Goal: Information Seeking & Learning: Learn about a topic

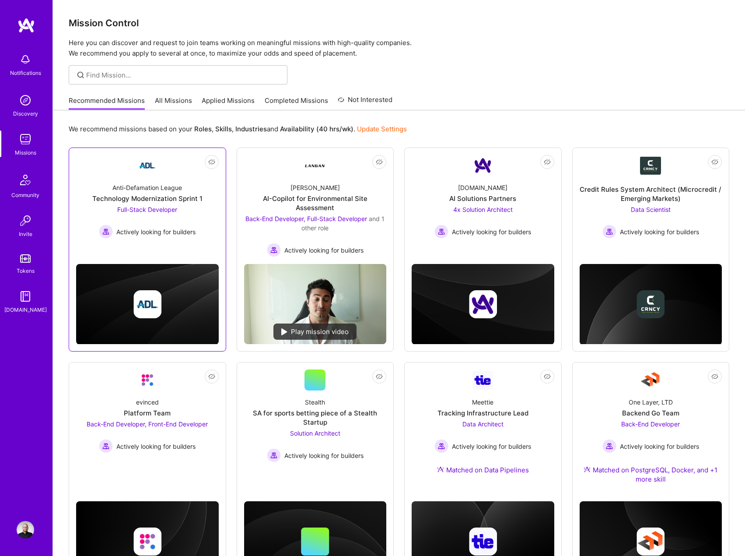
click at [200, 246] on div "Not Interested Anti-Defamation League Technology Modernization Sprint 1 Full-St…" at bounding box center [148, 249] width 158 height 204
click at [198, 236] on div "Anti-Defamation League Technology Modernization Sprint 1 Full-Stack Developer A…" at bounding box center [147, 207] width 143 height 63
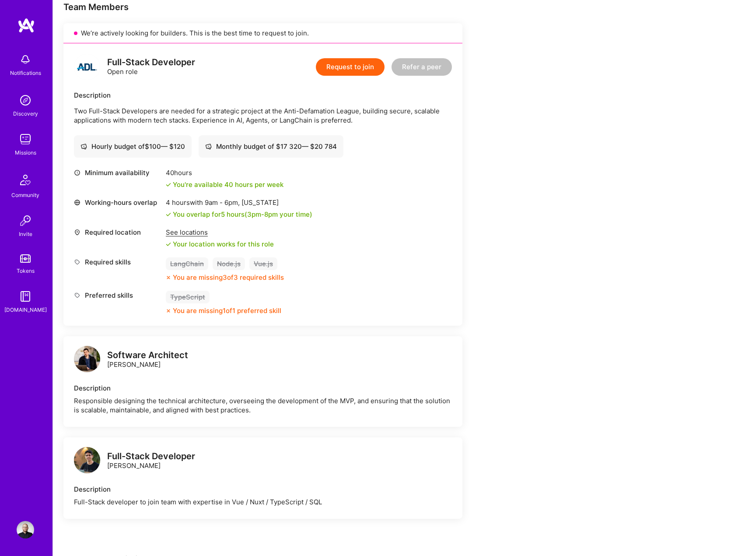
scroll to position [263, 0]
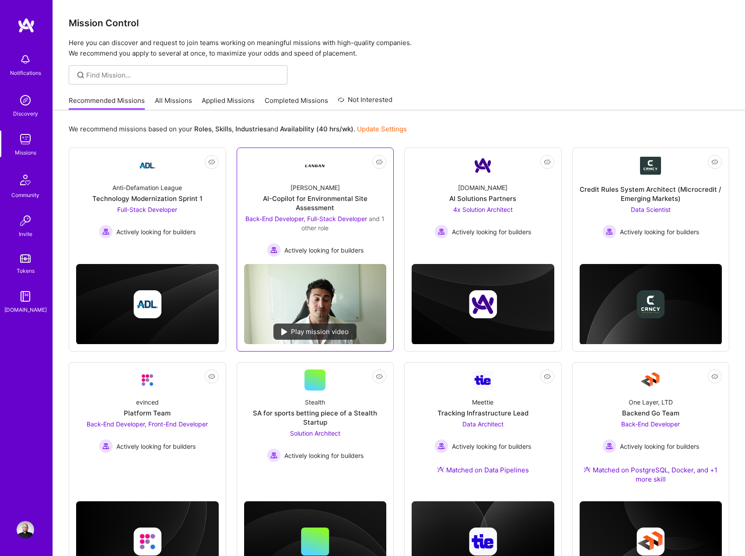
click at [356, 232] on div "Back-End Developer, Full-Stack Developer and 1 other role" at bounding box center [315, 223] width 143 height 18
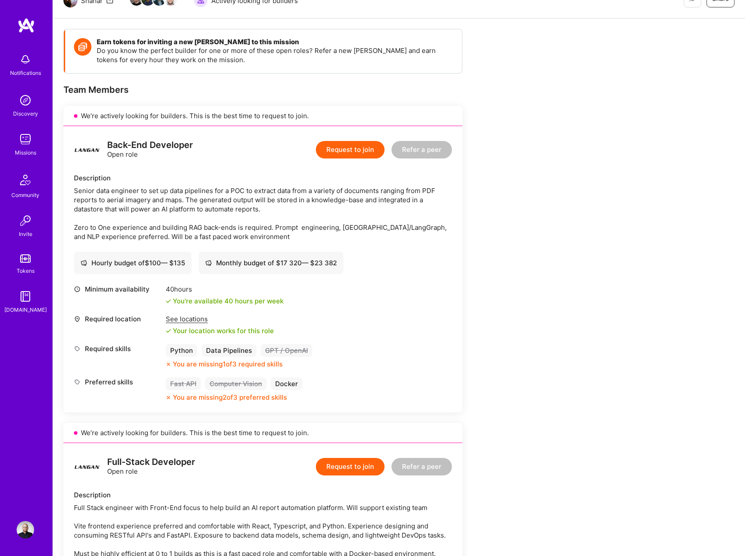
scroll to position [88, 0]
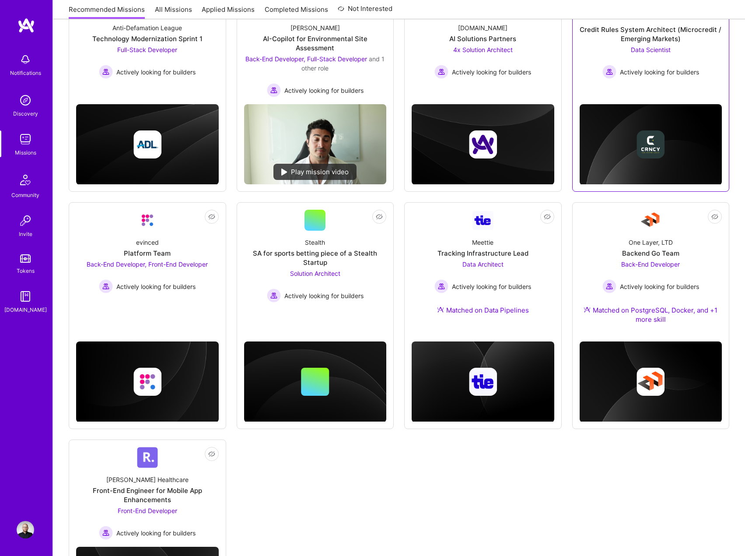
scroll to position [175, 0]
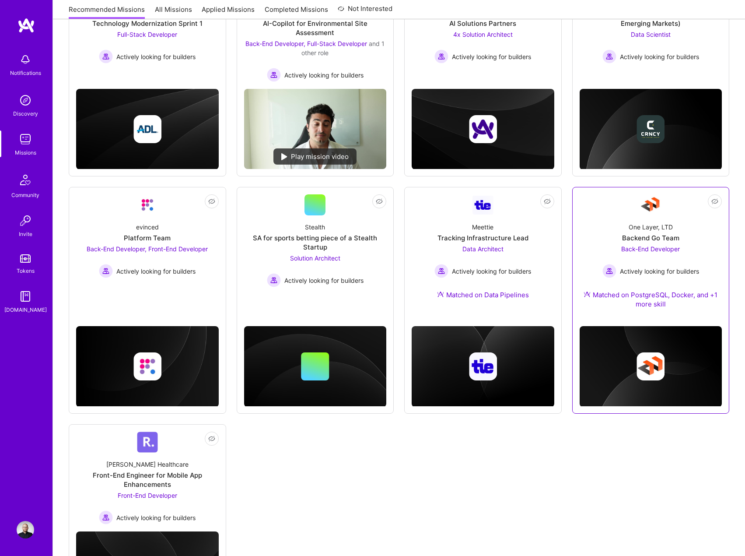
click at [581, 249] on div "One Layer, LTD Backend Go Team Back-End Developer Actively looking for builders…" at bounding box center [651, 267] width 143 height 104
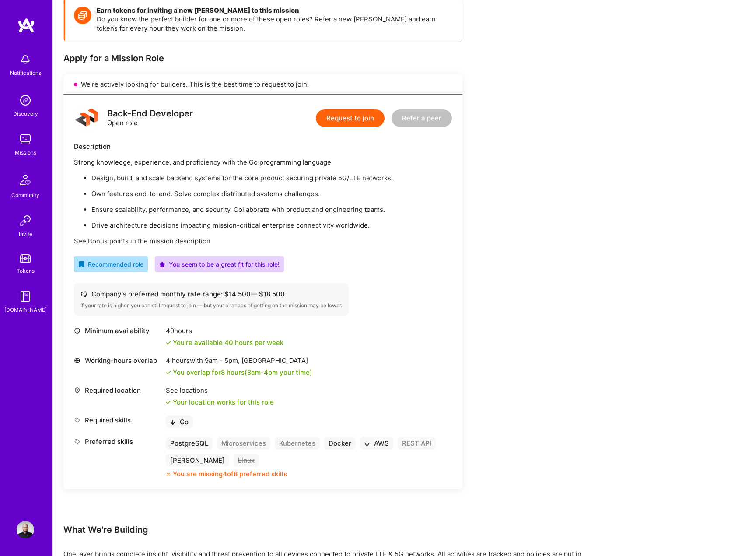
scroll to position [88, 0]
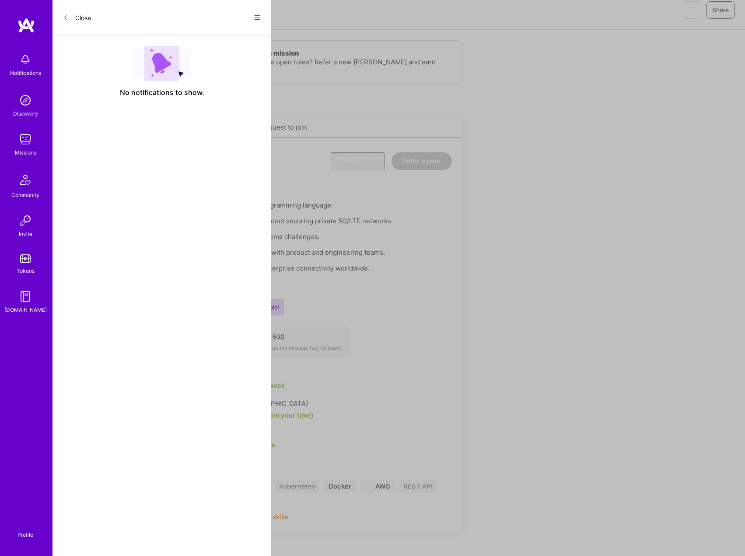
scroll to position [175, 0]
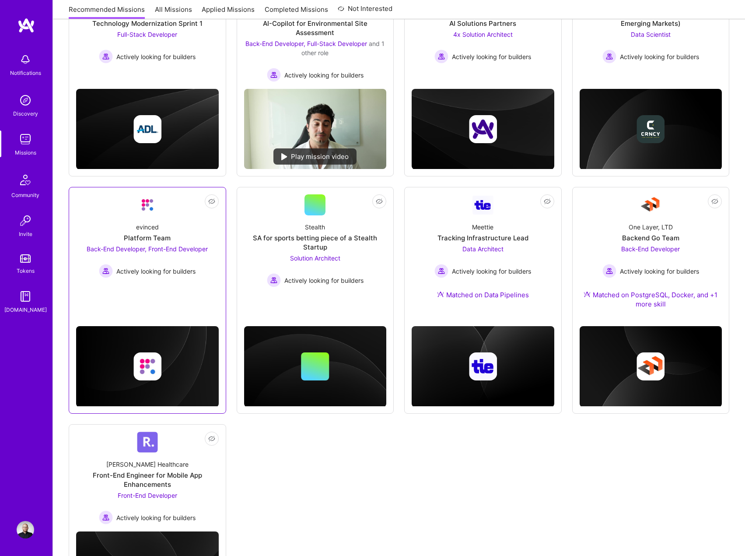
click at [175, 295] on link "Not Interested evinced Platform Team Back-End Developer, Front-End Developer Ac…" at bounding box center [147, 245] width 143 height 102
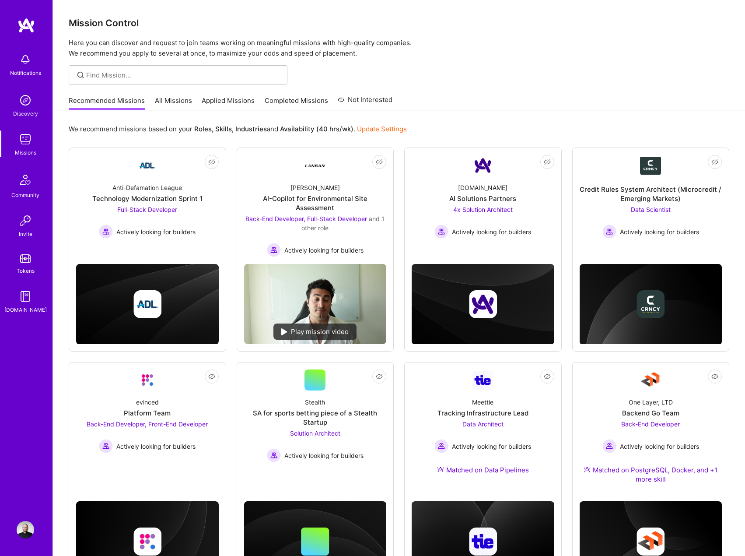
click at [187, 105] on link "All Missions" at bounding box center [173, 103] width 37 height 14
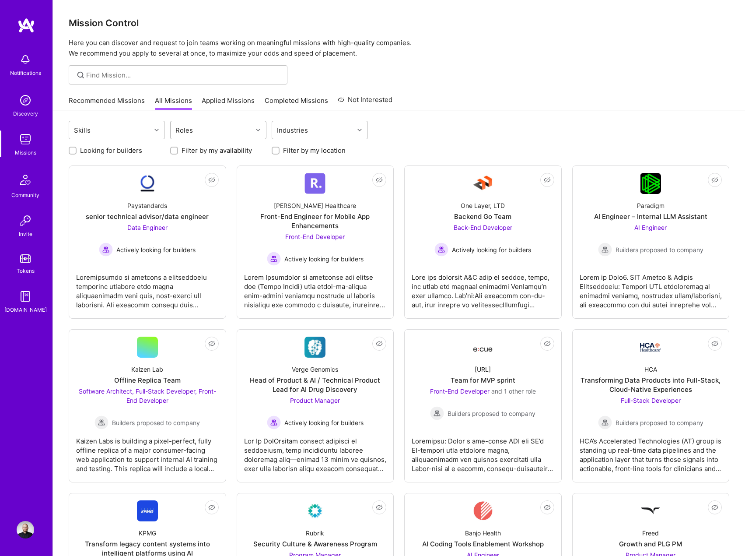
click at [198, 128] on div "Roles" at bounding box center [212, 130] width 82 height 18
click at [182, 151] on input "checkbox" at bounding box center [180, 153] width 6 height 6
checkbox input "true"
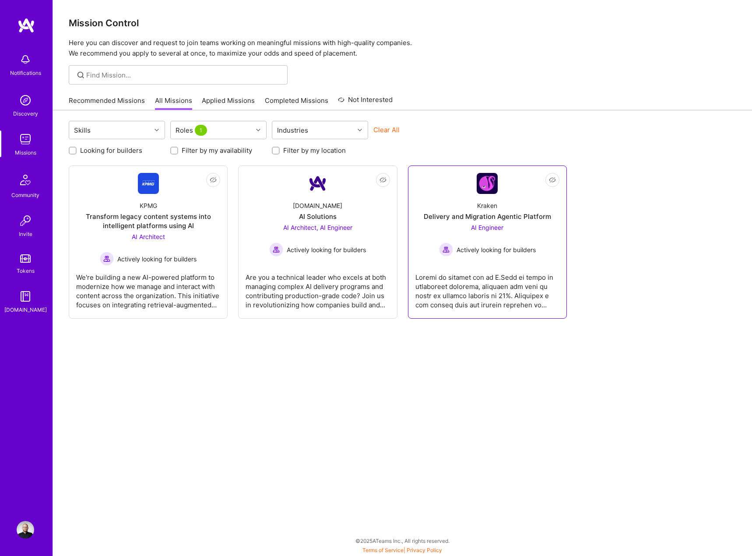
click at [443, 232] on div "AI Engineer Actively looking for builders" at bounding box center [487, 240] width 97 height 34
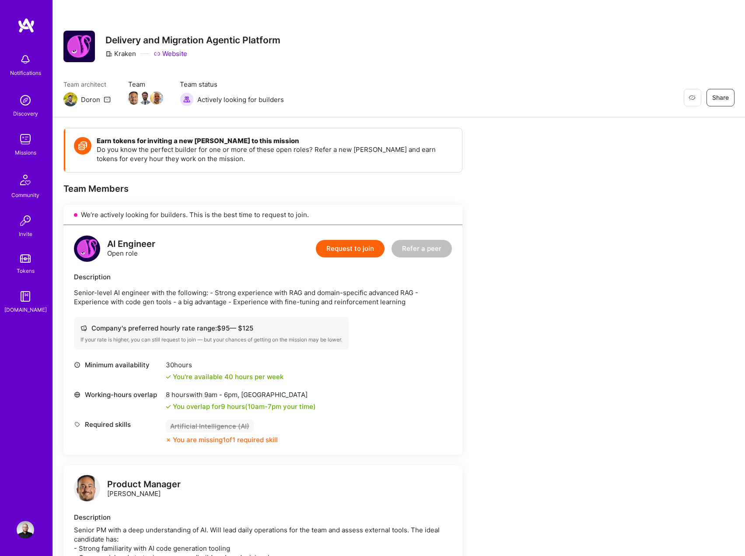
scroll to position [44, 0]
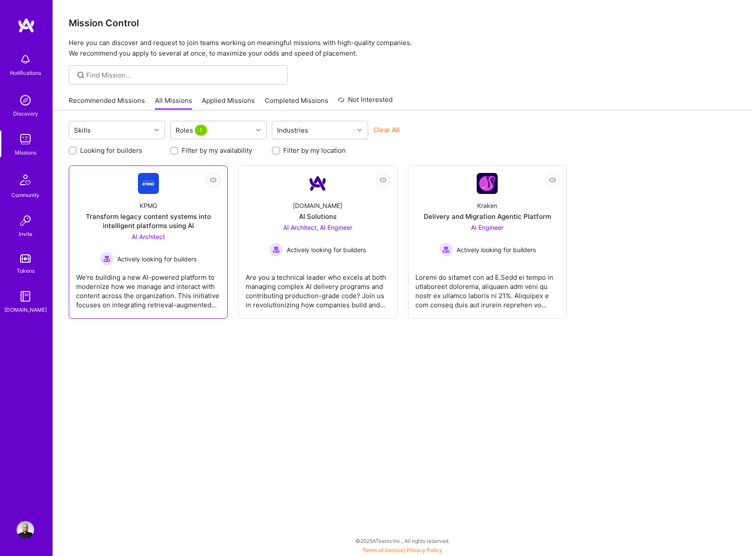
click at [208, 281] on div "We're building a new AI-powered platform to modernize how we manage and interac…" at bounding box center [148, 288] width 144 height 44
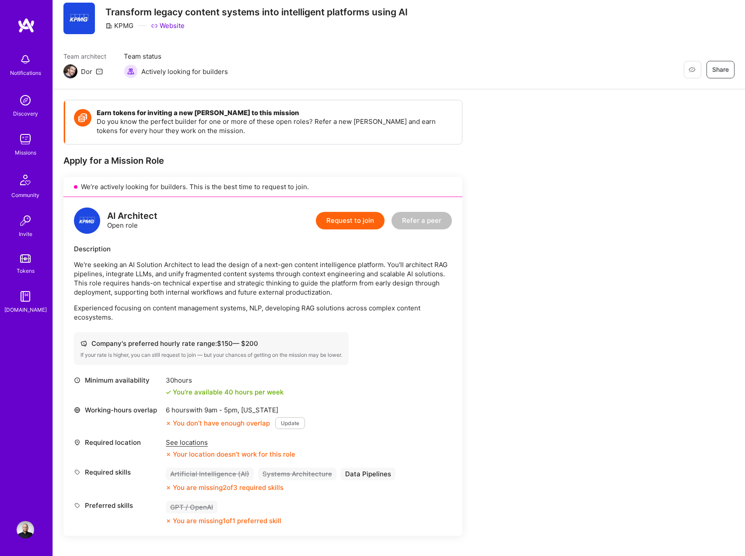
scroll to position [44, 0]
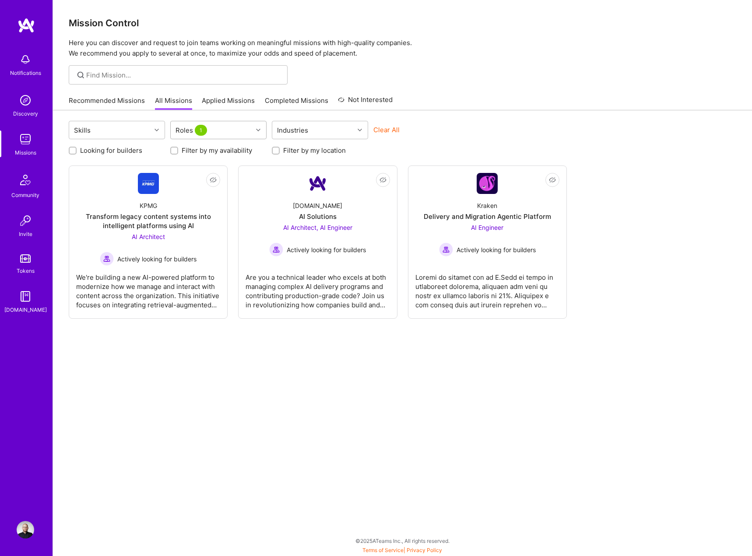
click at [184, 129] on div "Roles 1" at bounding box center [192, 130] width 38 height 13
click at [179, 152] on input "checkbox" at bounding box center [180, 153] width 8 height 8
checkbox input "false"
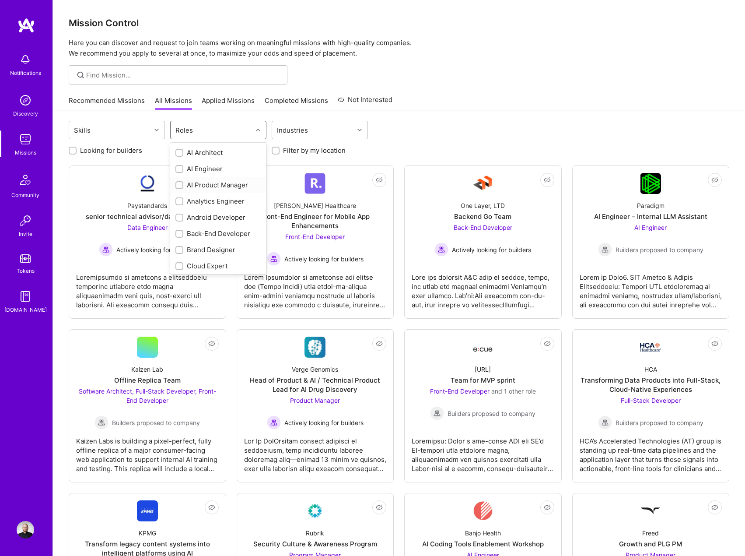
click at [178, 184] on input "checkbox" at bounding box center [180, 186] width 6 height 6
checkbox input "true"
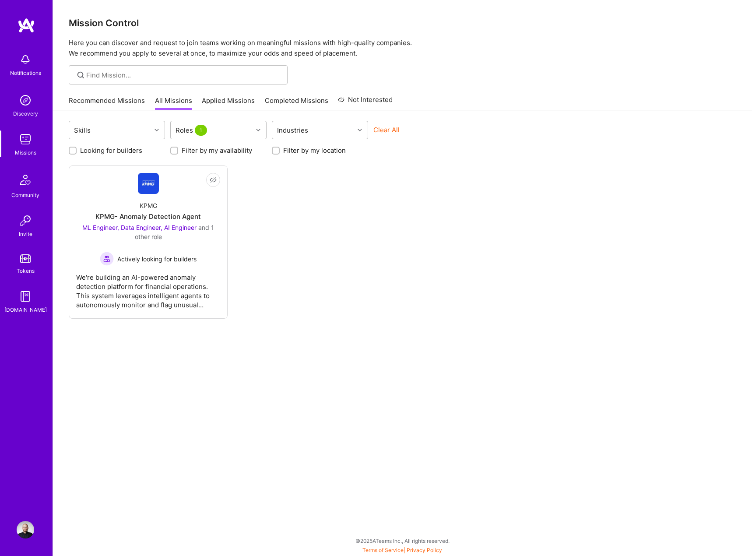
click at [271, 313] on div "Not Interested KPMG KPMG- Anomaly Detection Agent ML Engineer, Data Engineer, A…" at bounding box center [402, 241] width 667 height 153
click at [190, 251] on div "ML Engineer, Data Engineer, AI Engineer and 1 other role Actively looking for b…" at bounding box center [148, 244] width 144 height 43
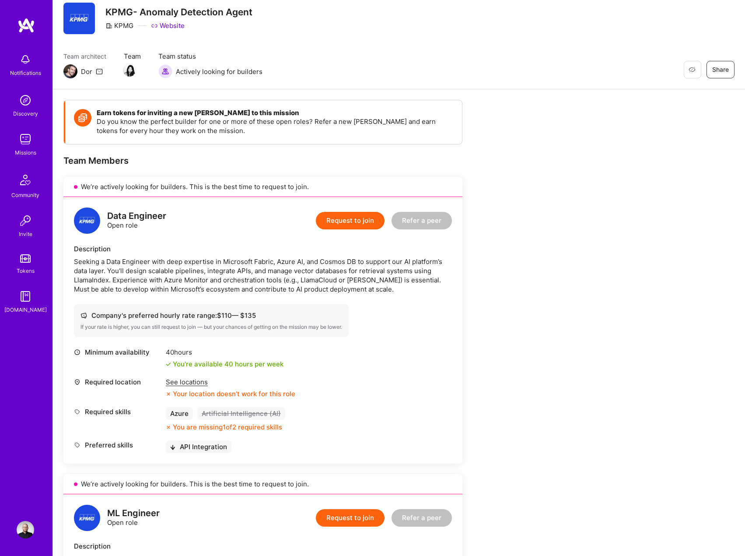
scroll to position [44, 0]
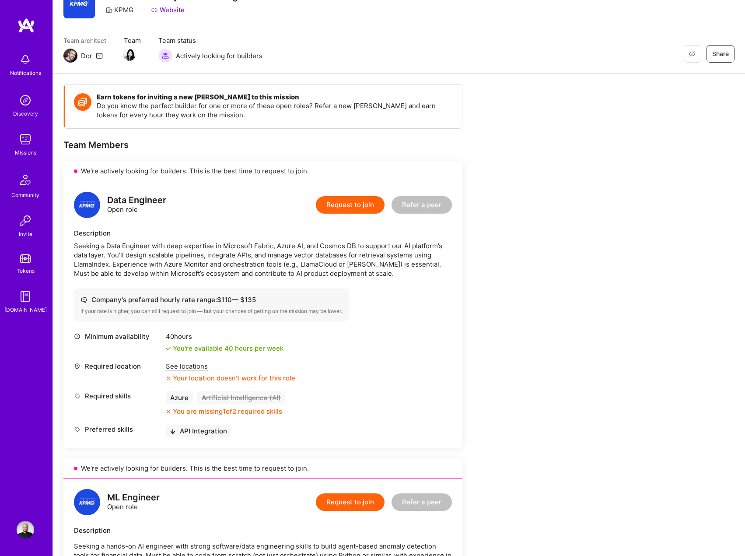
click at [190, 365] on div "See locations" at bounding box center [231, 366] width 130 height 9
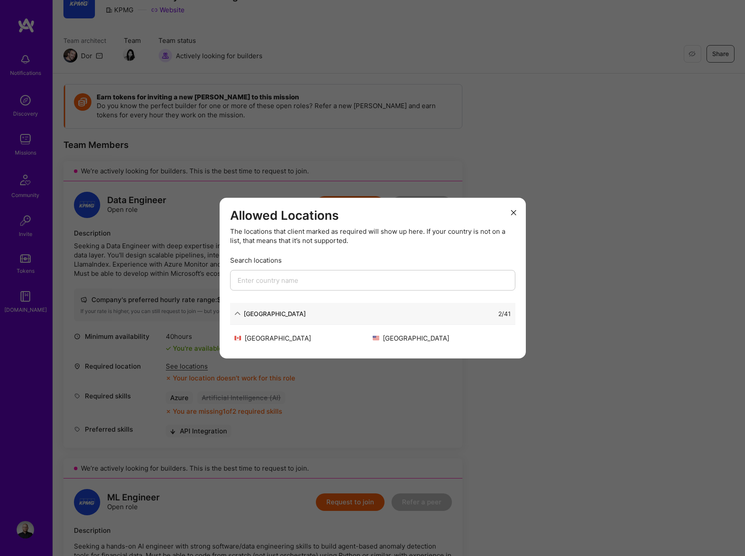
click at [353, 383] on div "Allowed Locations The locations that client marked as required will show up her…" at bounding box center [372, 278] width 745 height 556
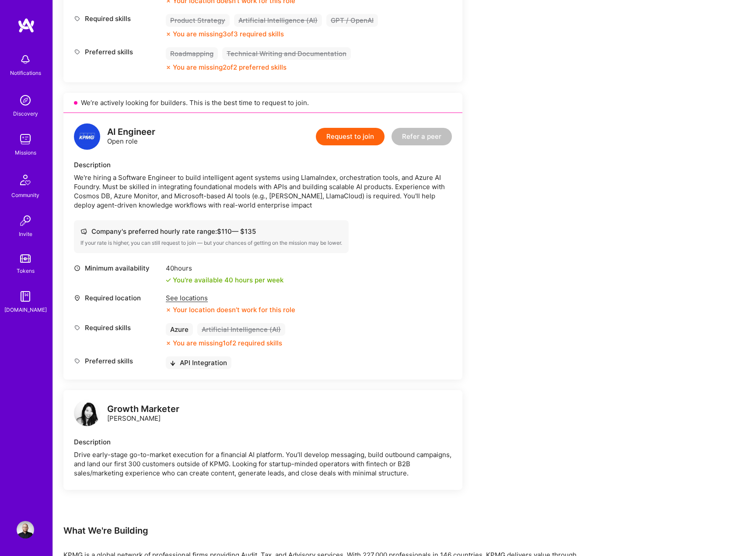
scroll to position [1182, 0]
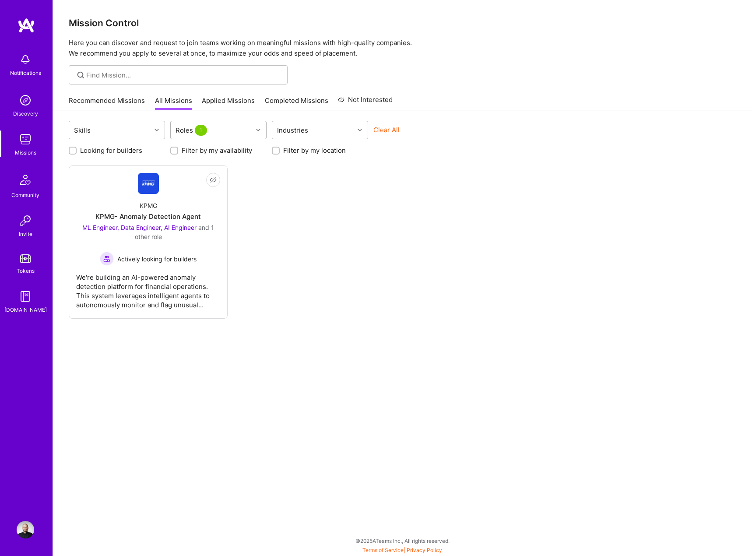
click at [196, 130] on span "1" at bounding box center [201, 130] width 12 height 11
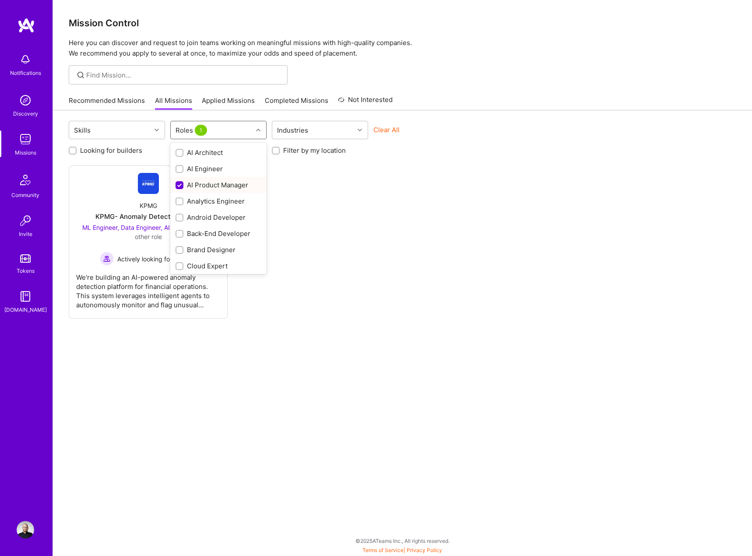
click at [180, 183] on input "checkbox" at bounding box center [180, 186] width 8 height 8
checkbox input "false"
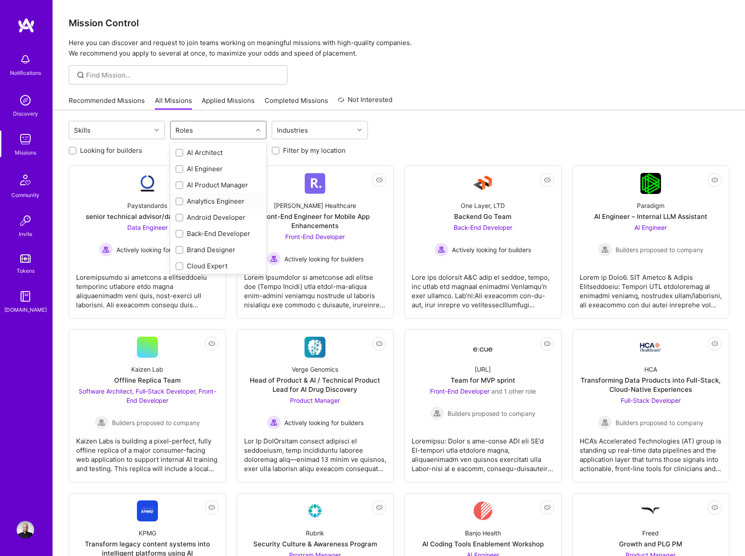
click at [178, 200] on input "checkbox" at bounding box center [180, 202] width 6 height 6
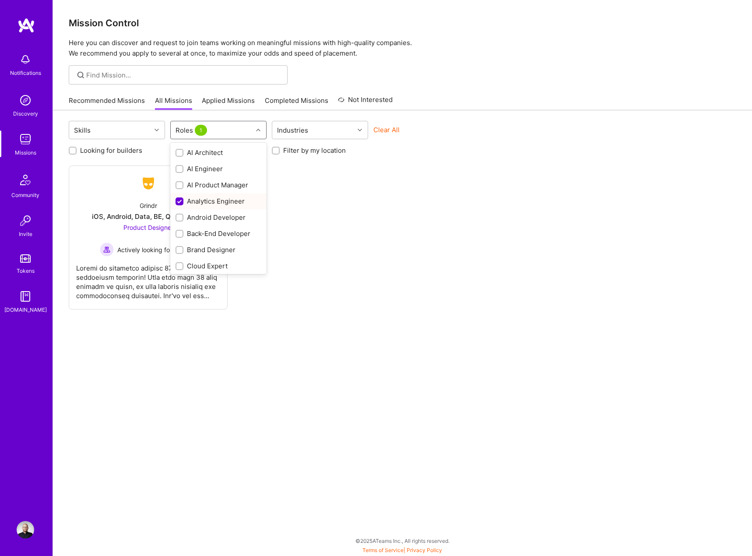
click at [177, 200] on input "checkbox" at bounding box center [180, 202] width 8 height 8
checkbox input "false"
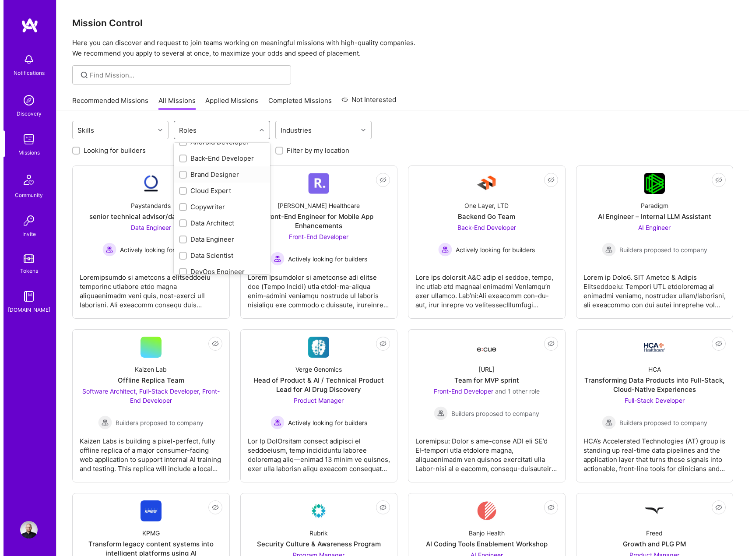
scroll to position [88, 0]
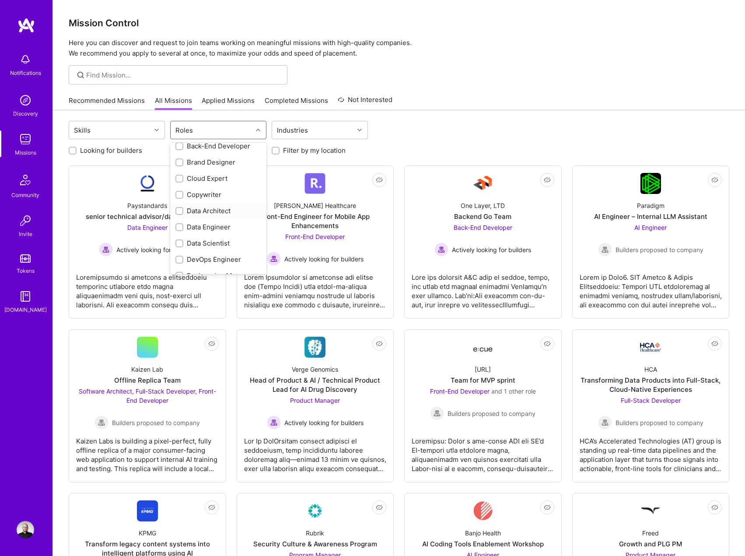
click at [179, 211] on input "checkbox" at bounding box center [180, 211] width 6 height 6
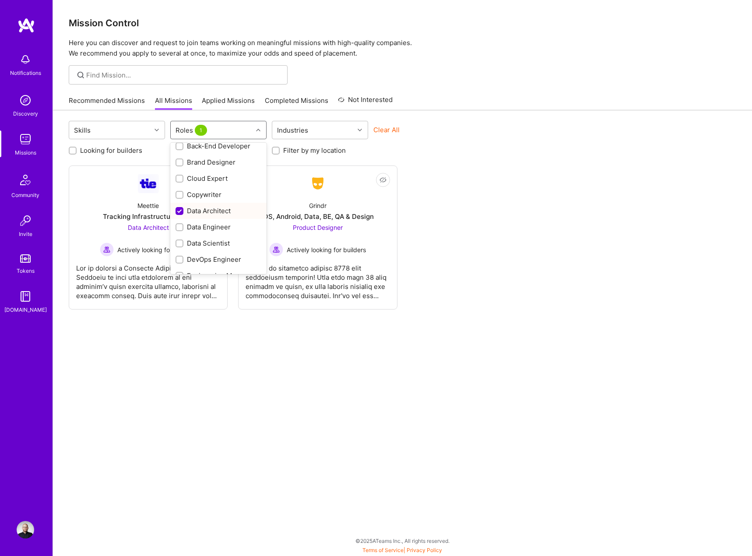
click at [179, 211] on input "checkbox" at bounding box center [180, 211] width 8 height 8
checkbox input "false"
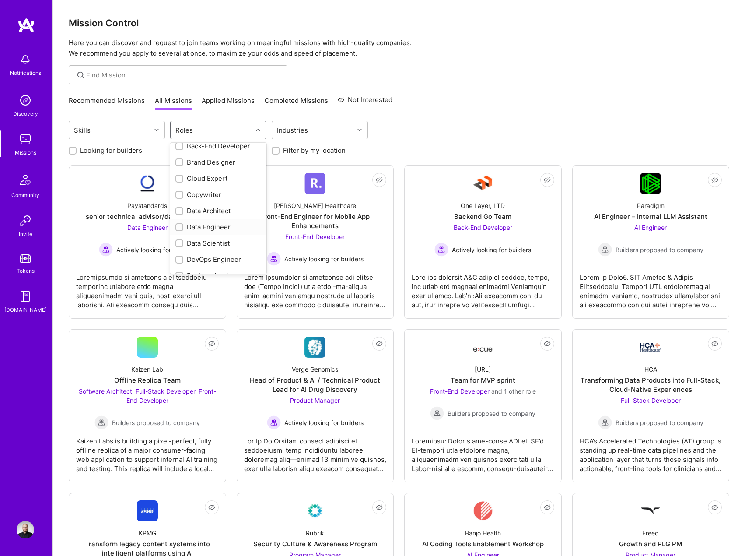
click at [179, 227] on input "checkbox" at bounding box center [180, 228] width 6 height 6
checkbox input "true"
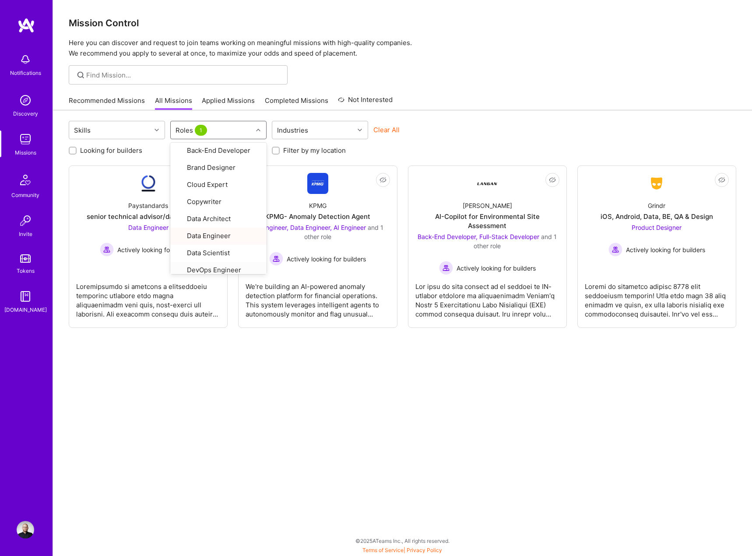
click at [200, 351] on div "Skills option Data Engineer, selected. option DevOps Engineer focused, 13 of 38…" at bounding box center [402, 332] width 699 height 445
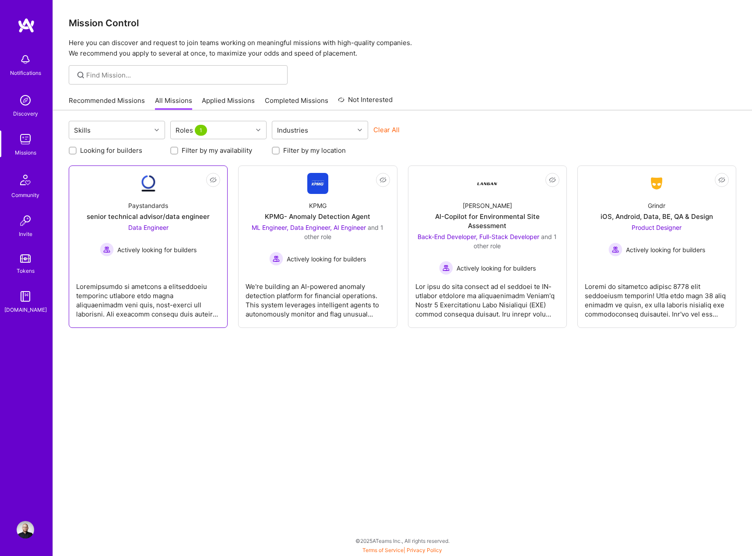
click at [196, 261] on link "Not Interested Paystandards senior technical advisor/data engineer Data Enginee…" at bounding box center [148, 246] width 144 height 147
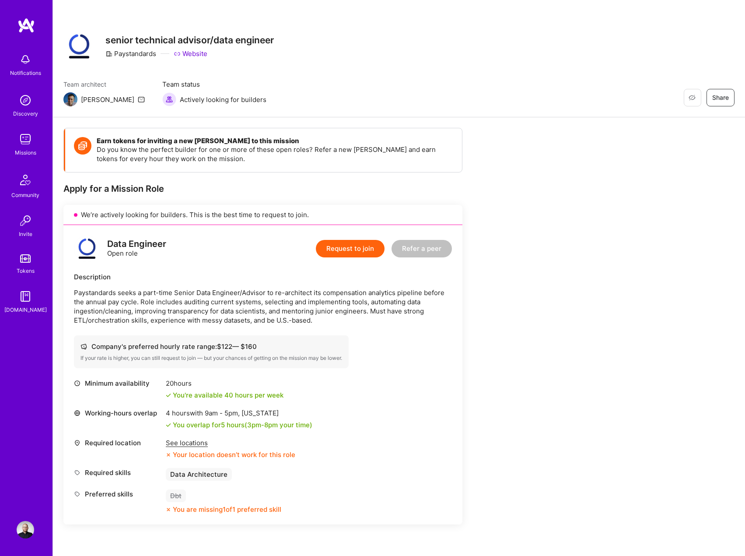
click at [186, 442] on div "See locations" at bounding box center [231, 442] width 130 height 9
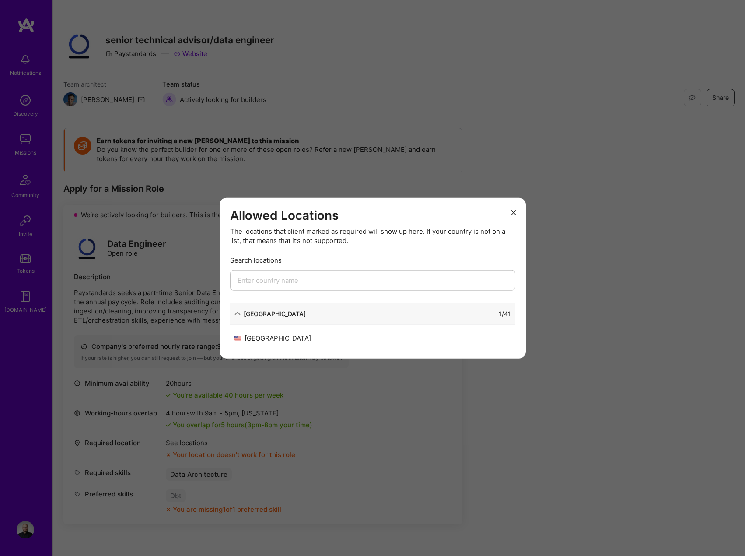
click at [370, 435] on div "Allowed Locations The locations that client marked as required will show up her…" at bounding box center [372, 278] width 745 height 556
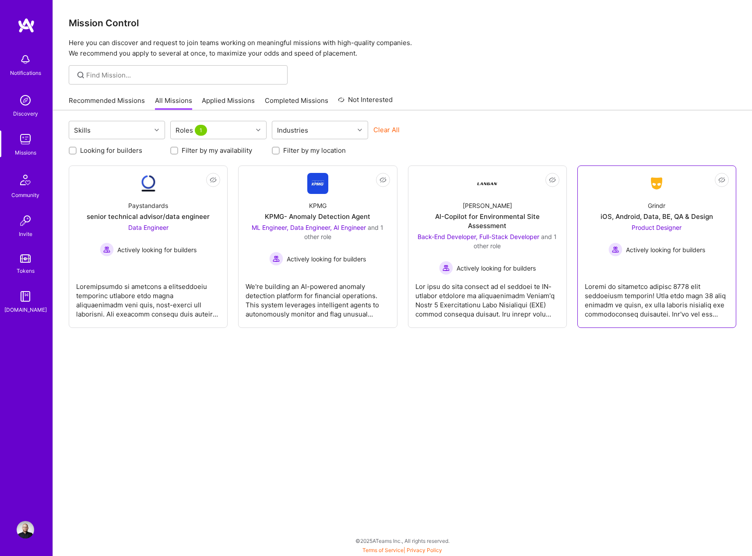
click at [619, 265] on link "Not Interested Grindr iOS, Android, Data, BE, QA & Design Product Designer Acti…" at bounding box center [657, 246] width 144 height 147
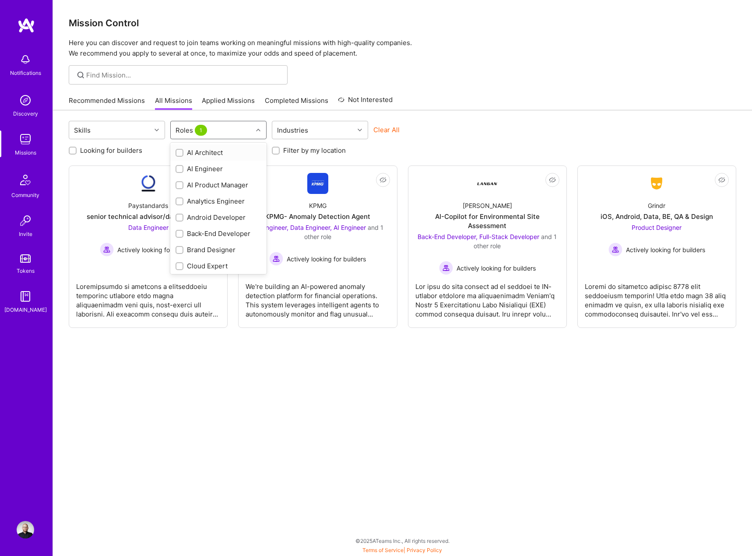
click at [253, 133] on div at bounding box center [260, 129] width 14 height 11
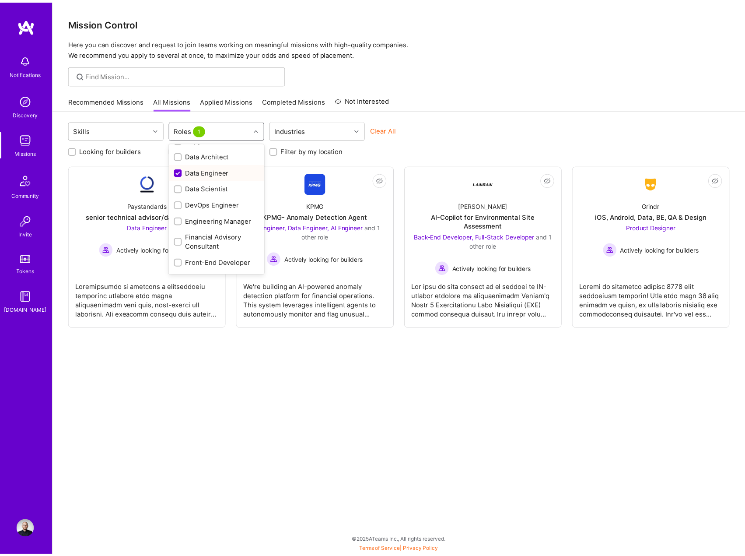
scroll to position [131, 0]
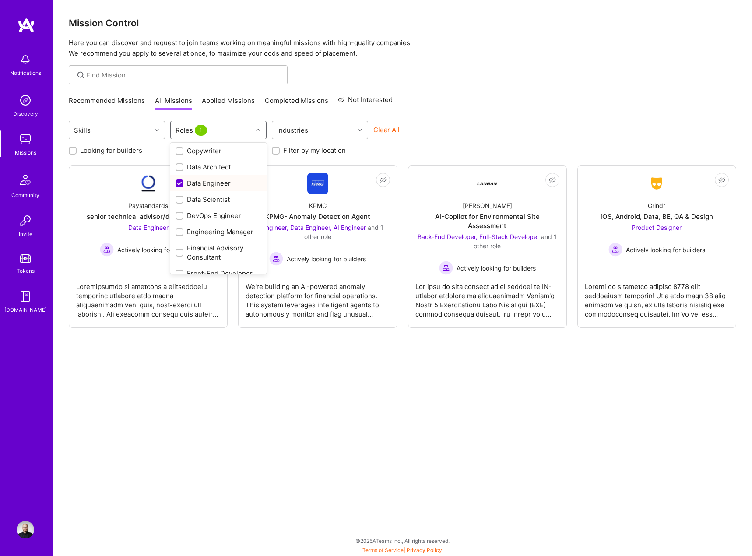
click at [179, 183] on input "checkbox" at bounding box center [180, 184] width 8 height 8
checkbox input "false"
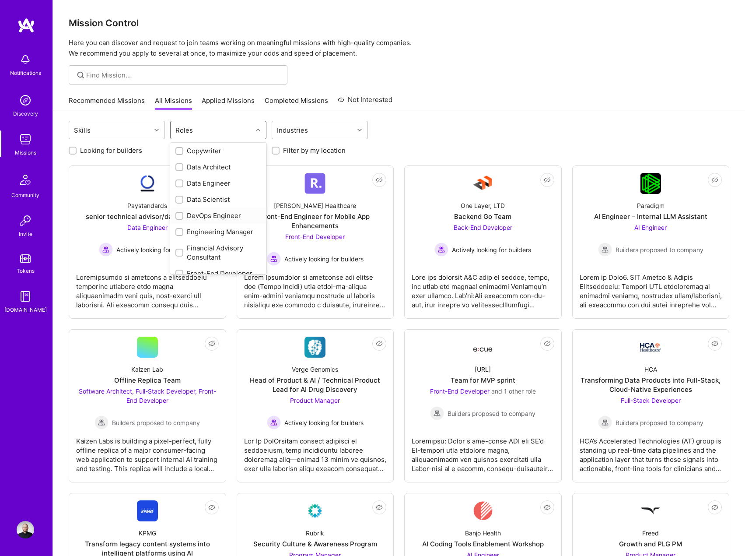
click at [179, 216] on input "checkbox" at bounding box center [180, 216] width 6 height 6
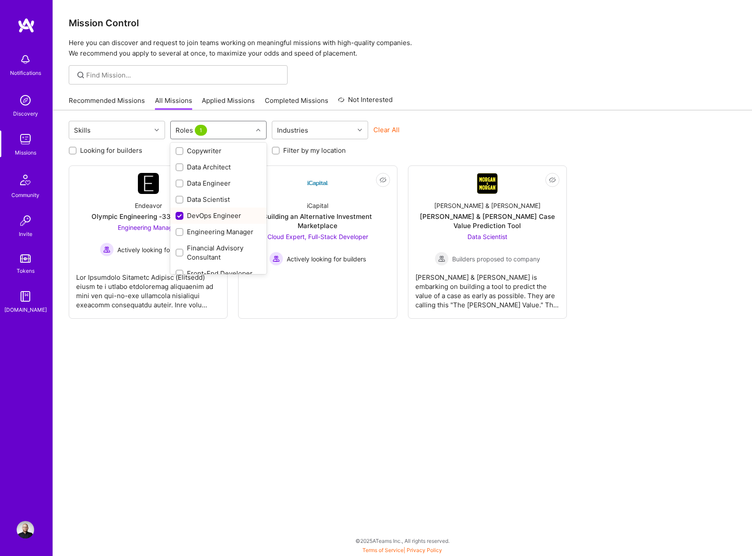
click at [179, 216] on input "checkbox" at bounding box center [180, 216] width 8 height 8
checkbox input "false"
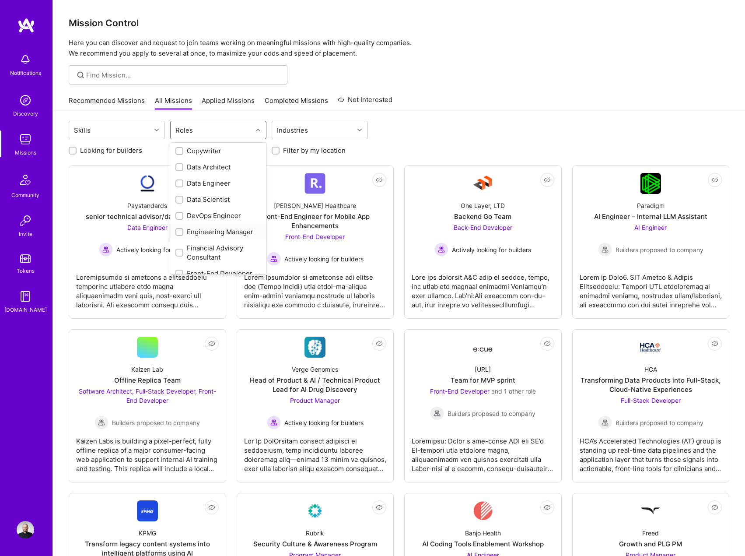
click at [179, 234] on input "checkbox" at bounding box center [180, 232] width 6 height 6
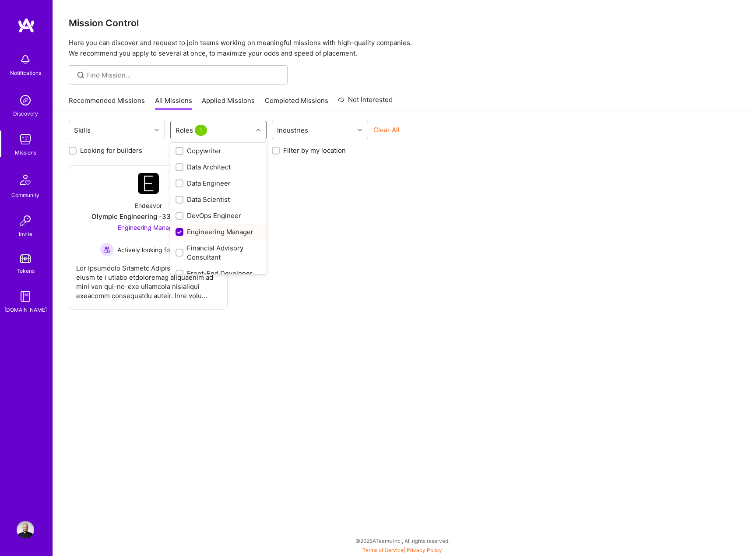
click at [179, 234] on input "checkbox" at bounding box center [180, 232] width 8 height 8
checkbox input "false"
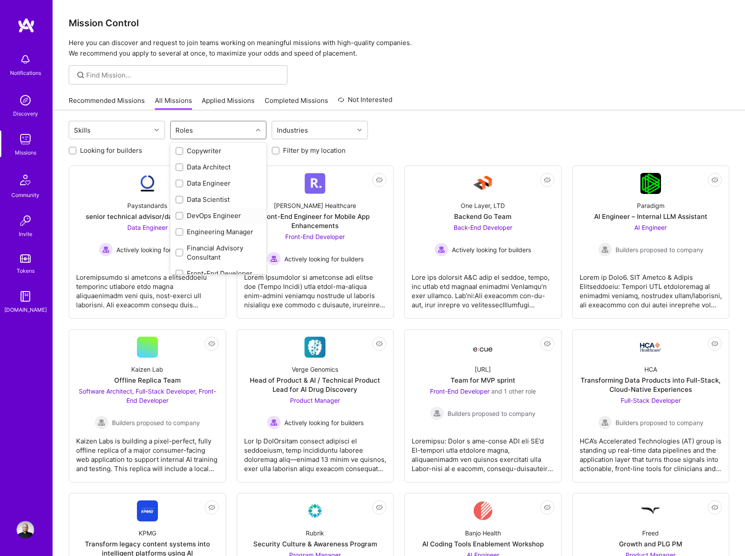
click at [179, 215] on input "checkbox" at bounding box center [180, 216] width 6 height 6
checkbox input "true"
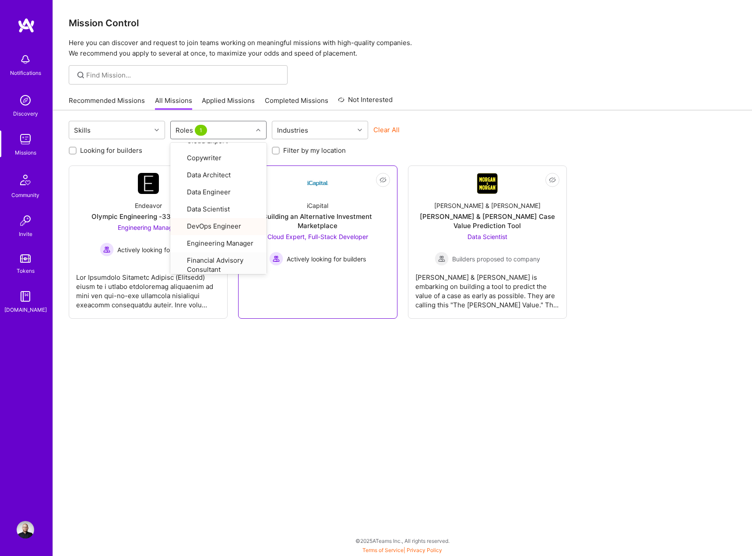
click at [352, 286] on link "Not Interested iCapital Building an Alternative Investment Marketplace Cloud Ex…" at bounding box center [318, 242] width 144 height 138
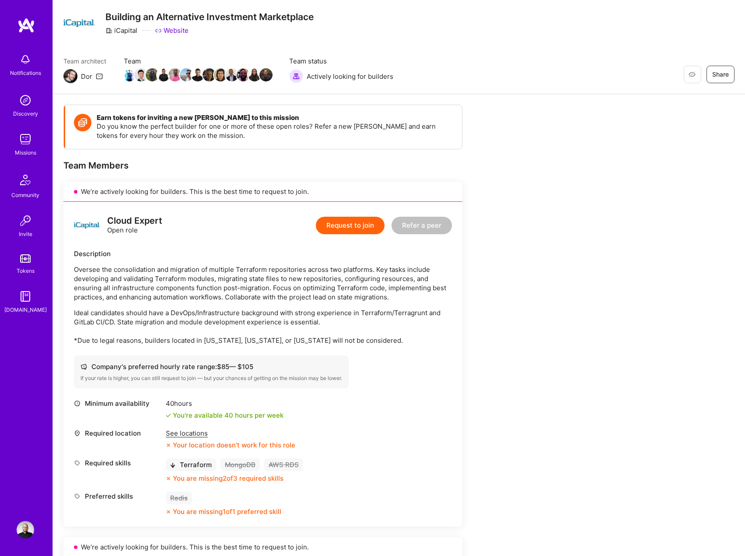
scroll to position [88, 0]
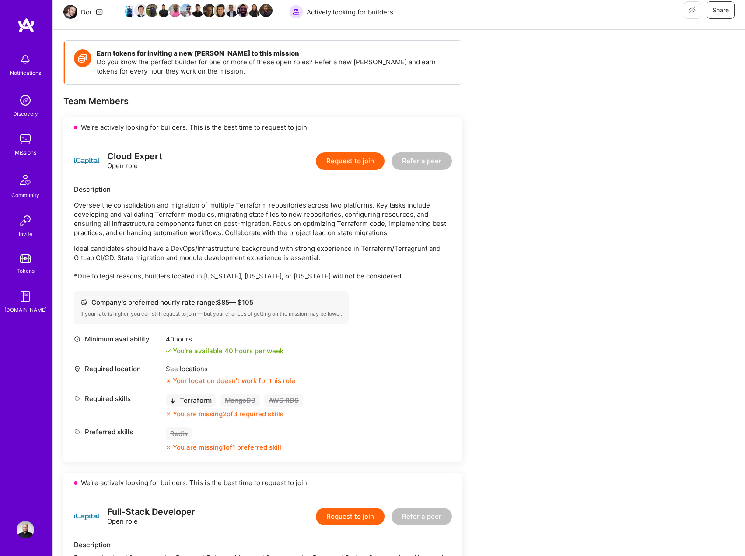
drag, startPoint x: 331, startPoint y: 344, endPoint x: 330, endPoint y: 334, distance: 10.5
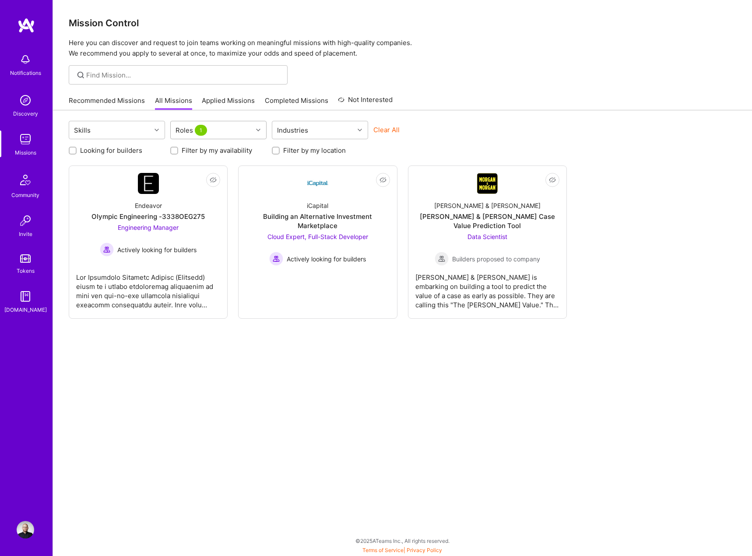
click at [213, 131] on div "Roles 1" at bounding box center [212, 130] width 82 height 18
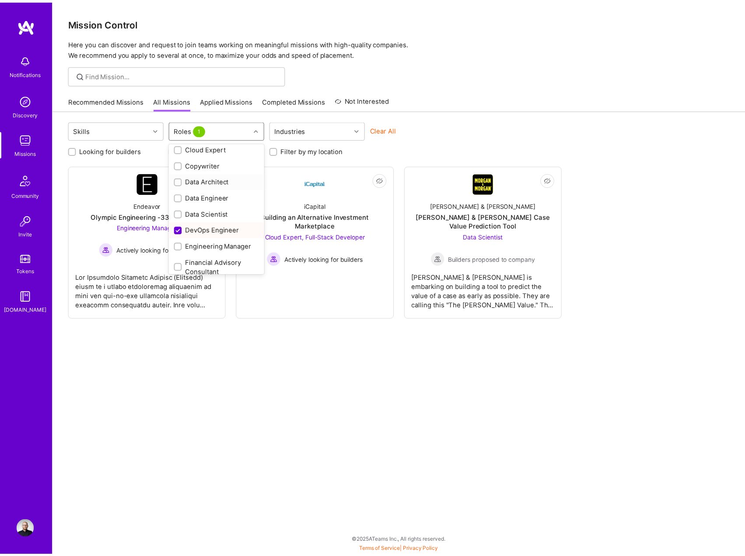
scroll to position [131, 0]
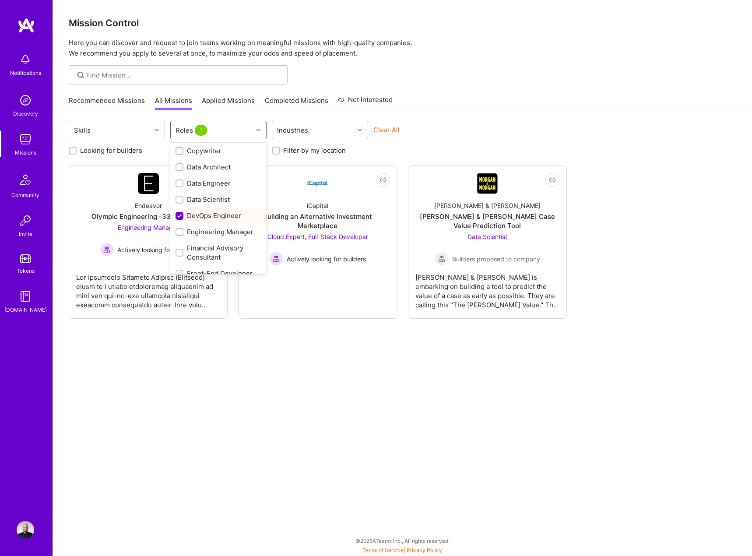
click at [174, 215] on div "DevOps Engineer" at bounding box center [218, 215] width 96 height 16
checkbox input "false"
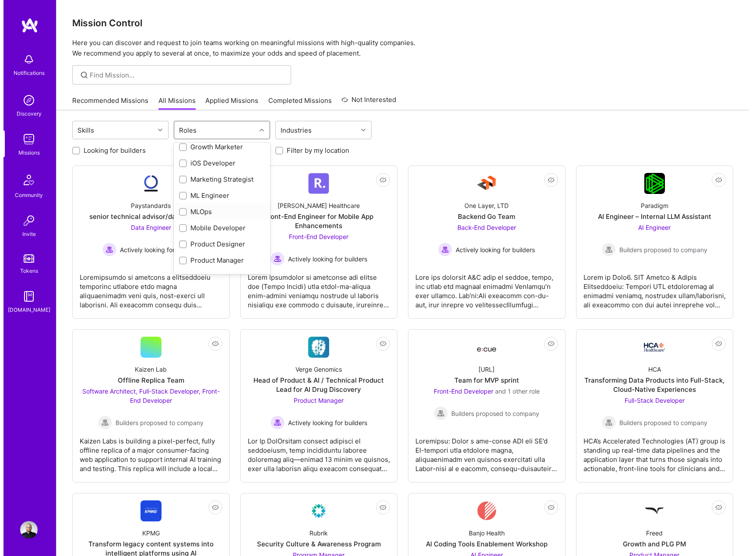
scroll to position [350, 0]
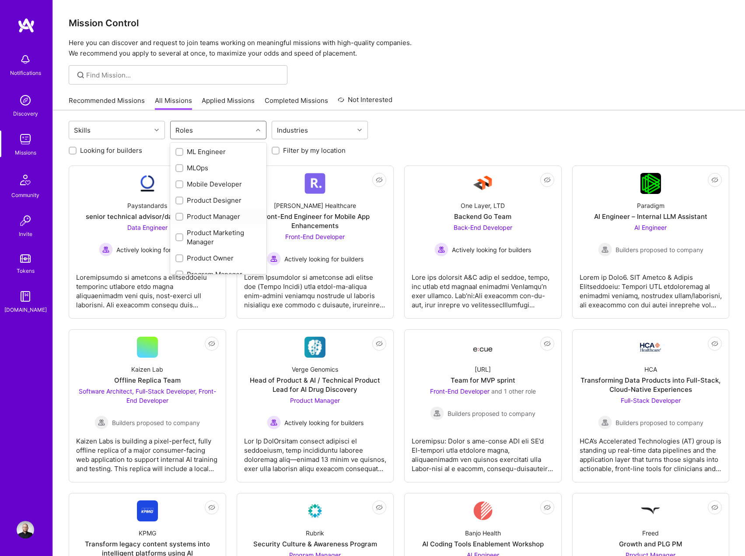
click at [176, 219] on div at bounding box center [179, 217] width 8 height 8
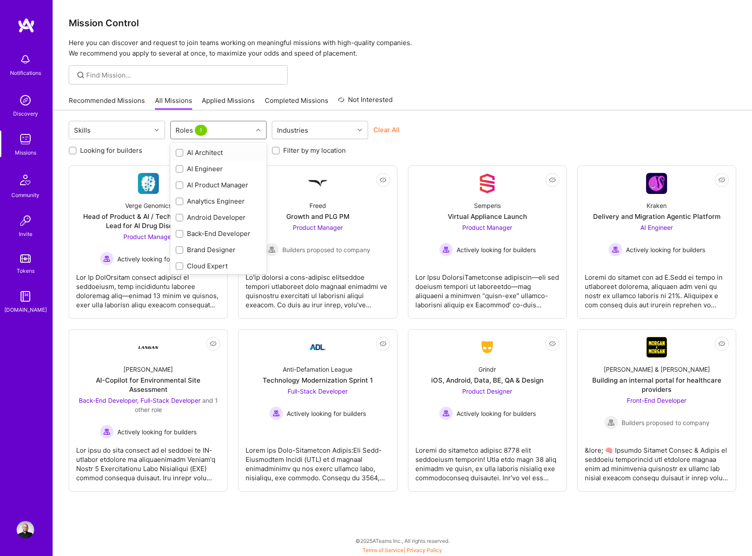
click at [246, 126] on div "Roles 1" at bounding box center [212, 130] width 82 height 18
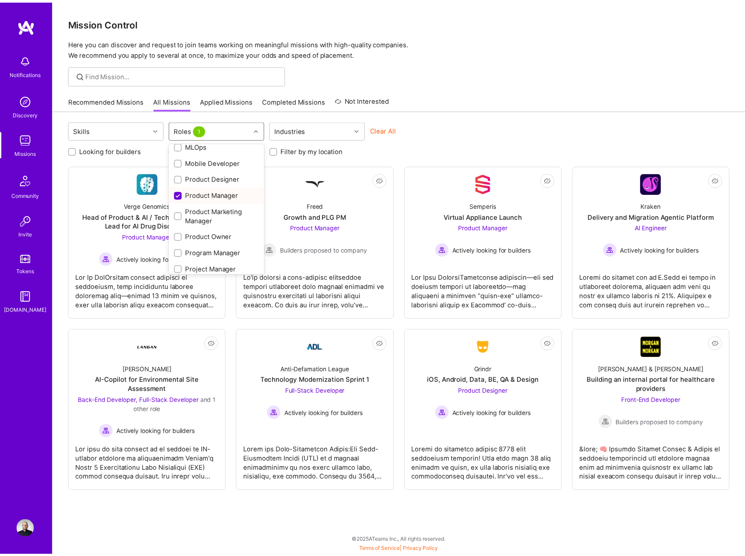
scroll to position [394, 0]
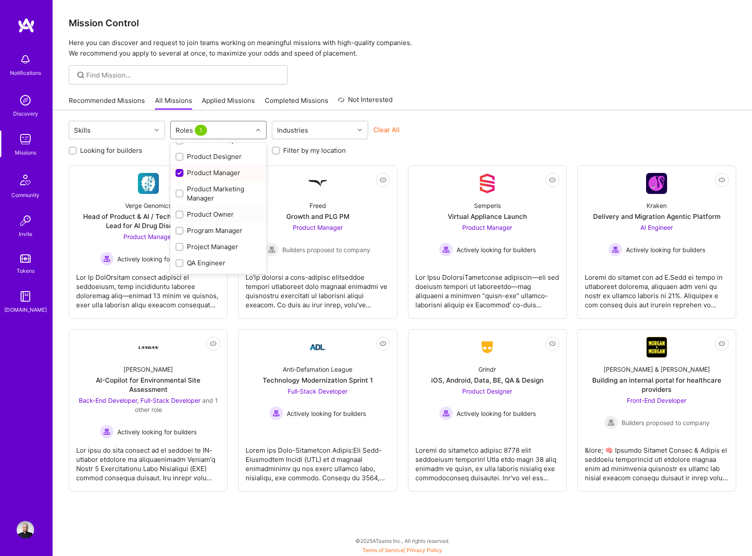
click at [183, 216] on div at bounding box center [179, 215] width 8 height 8
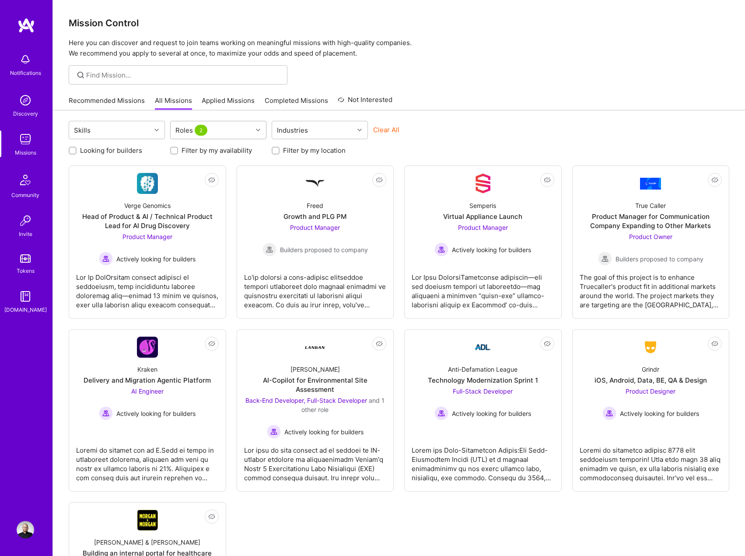
click at [219, 137] on div "Roles 2" at bounding box center [212, 130] width 82 height 18
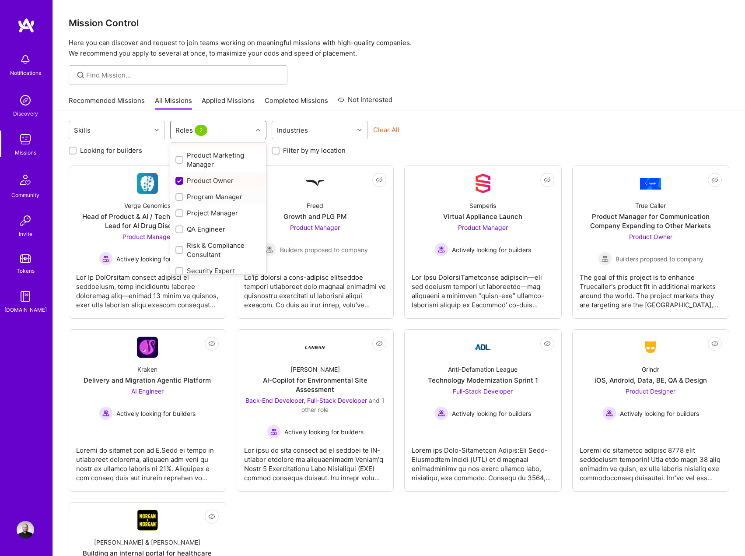
click at [180, 196] on input "checkbox" at bounding box center [180, 197] width 6 height 6
checkbox input "true"
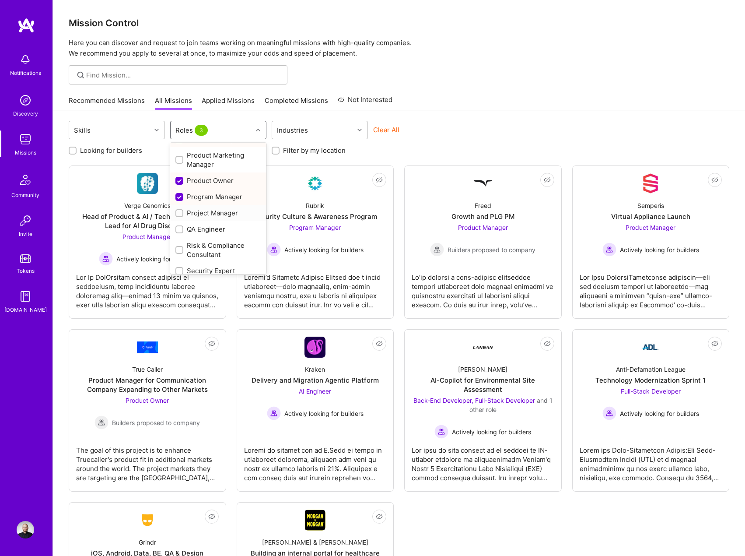
click at [179, 213] on input "checkbox" at bounding box center [180, 214] width 6 height 6
checkbox input "true"
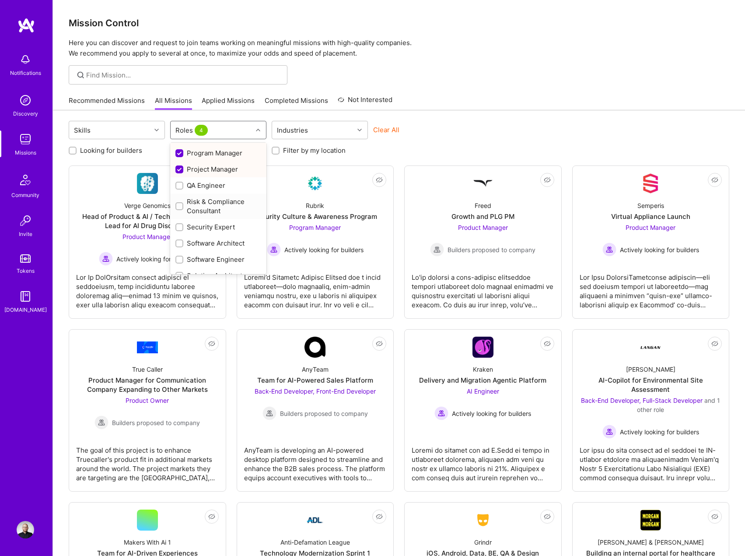
scroll to position [515, 0]
click at [491, 117] on div "Skills Roles 4 Industries Clear All Looking for builders Filter by my availabil…" at bounding box center [399, 393] width 692 height 566
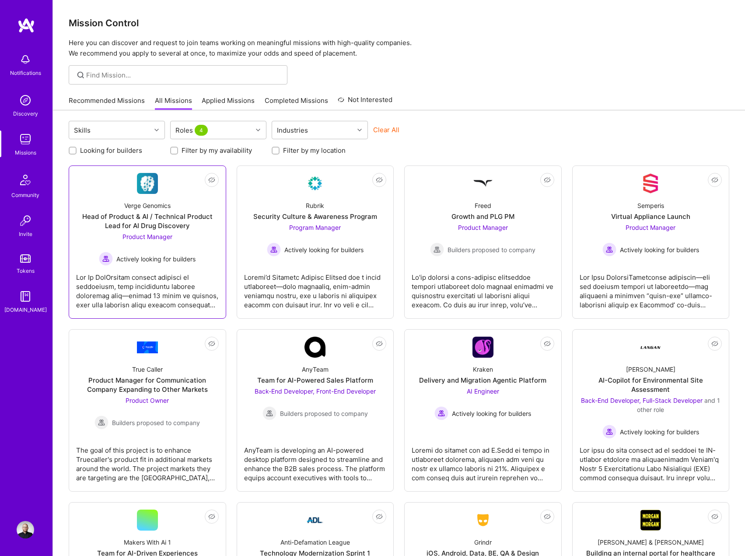
click at [171, 277] on div at bounding box center [147, 288] width 143 height 44
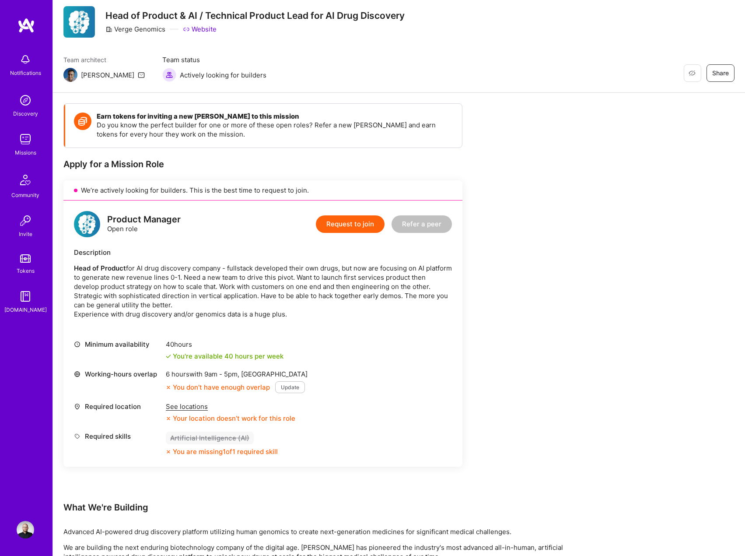
scroll to position [44, 0]
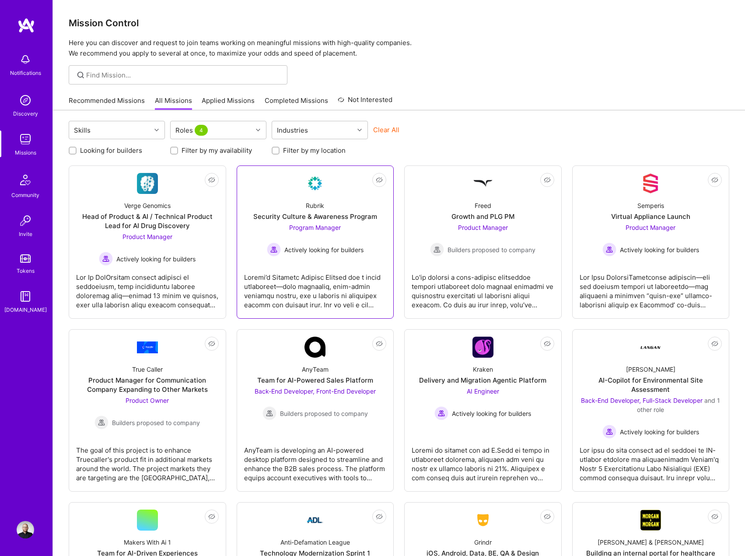
click at [342, 277] on div at bounding box center [315, 288] width 143 height 44
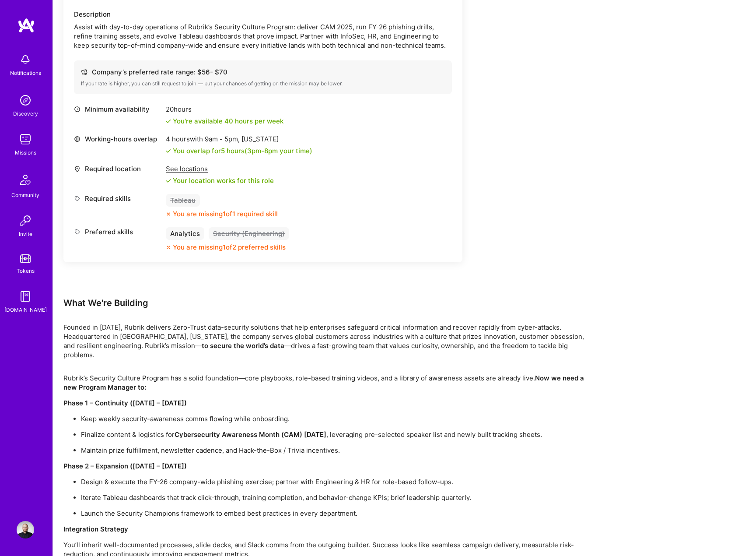
scroll to position [44, 0]
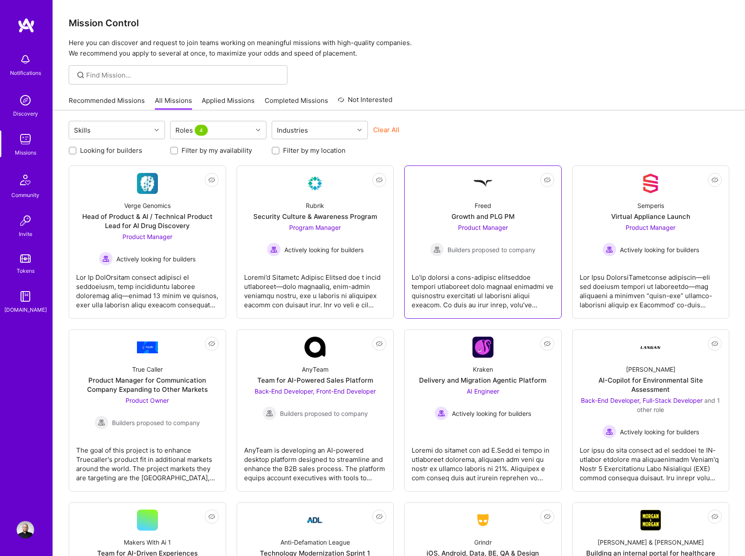
click at [503, 285] on div at bounding box center [483, 288] width 143 height 44
click at [608, 281] on div at bounding box center [651, 288] width 143 height 44
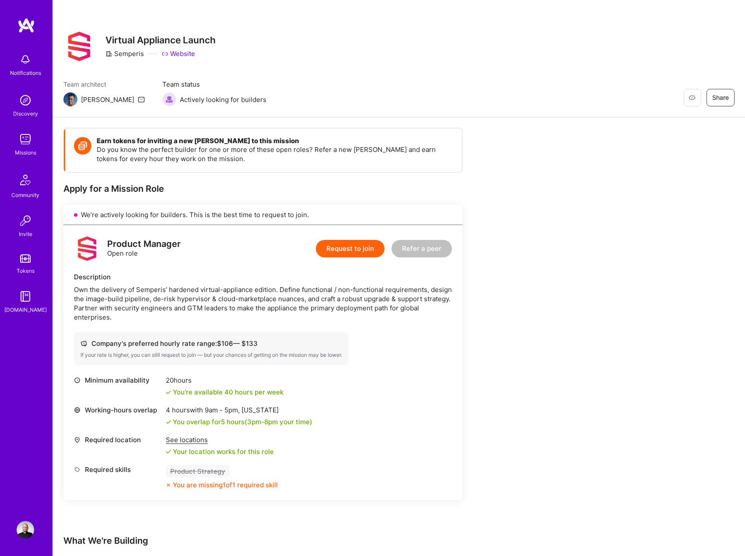
drag, startPoint x: 459, startPoint y: 365, endPoint x: 454, endPoint y: 362, distance: 6.0
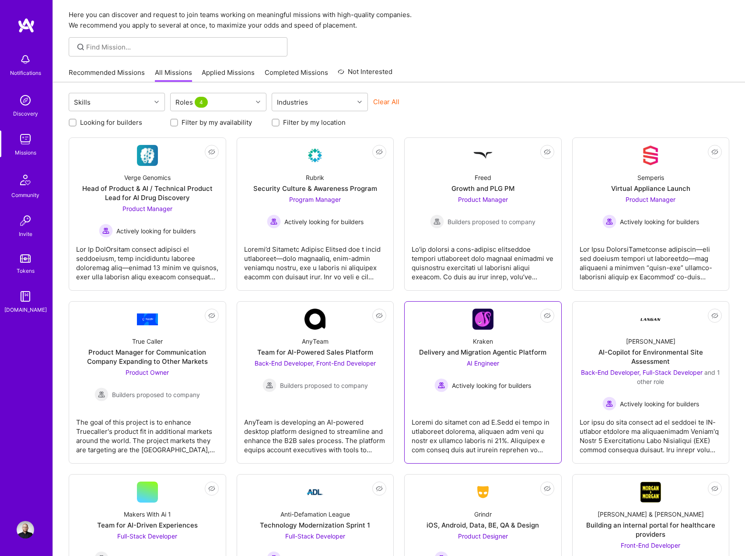
scroll to position [44, 0]
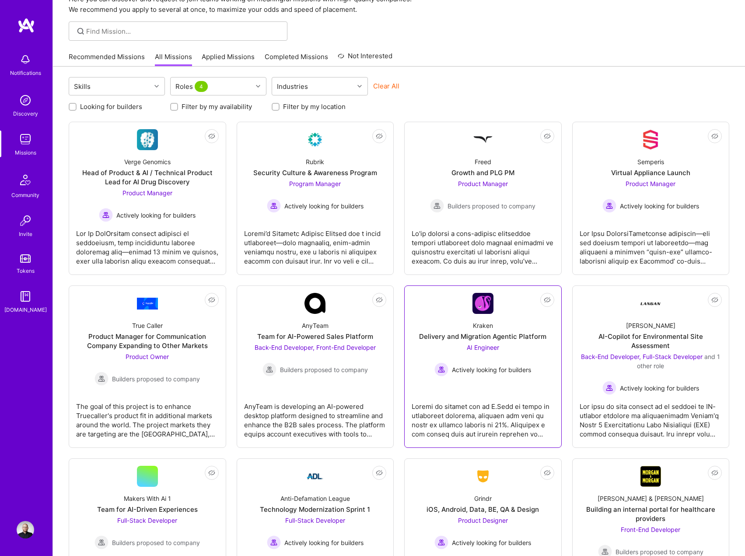
click at [423, 371] on div "Kraken Delivery and Migration Agentic Platform AI Engineer Actively looking for…" at bounding box center [483, 345] width 143 height 63
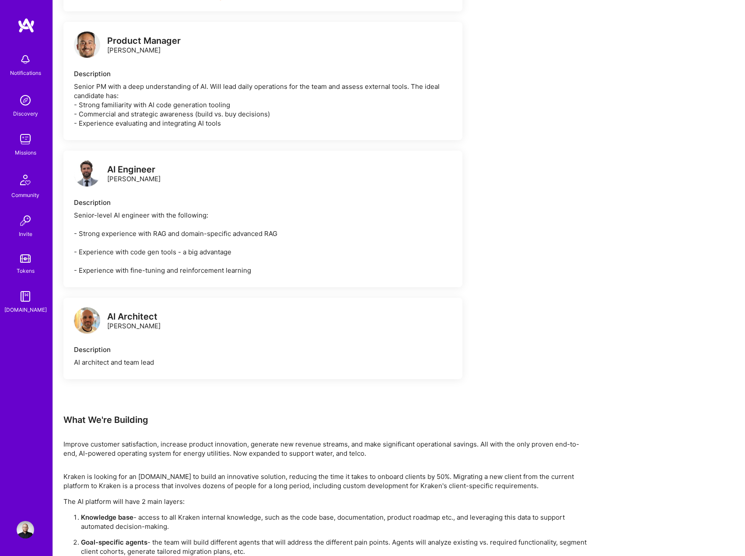
scroll to position [394, 0]
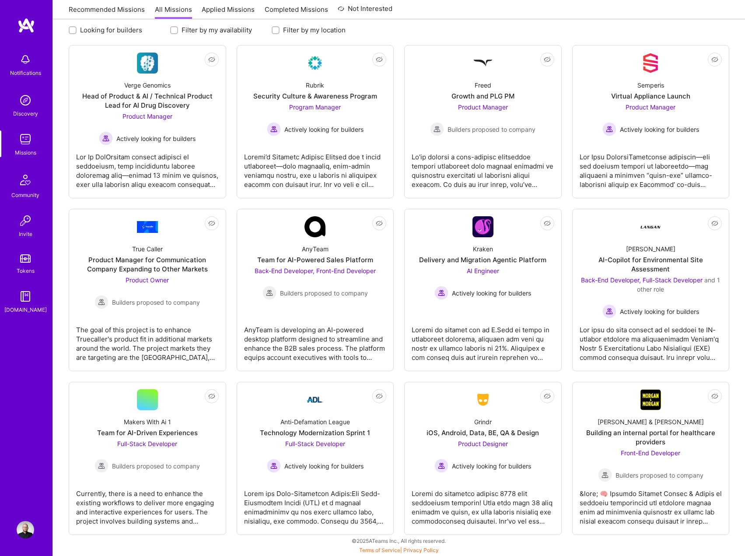
scroll to position [44, 0]
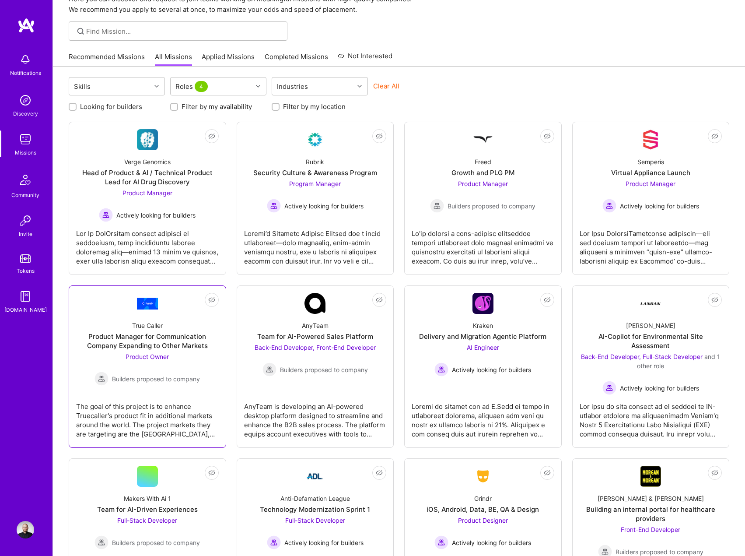
click at [214, 401] on div "The goal of this project is to enhance Truecaller's product fit in additional m…" at bounding box center [147, 417] width 143 height 44
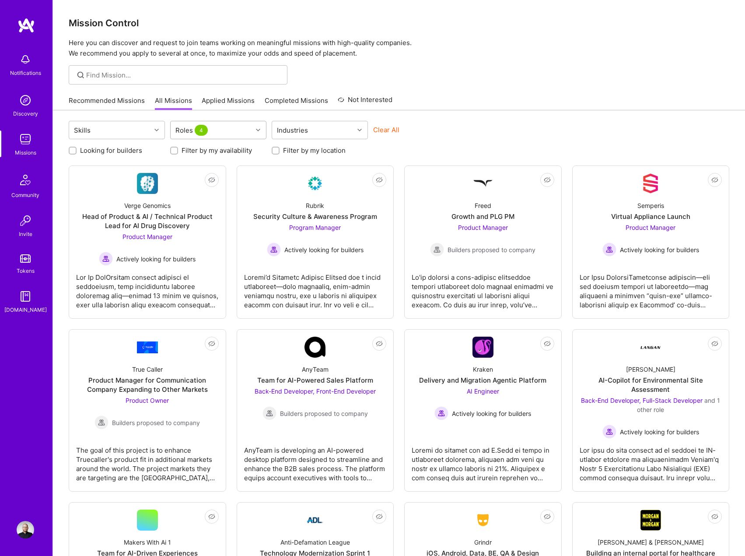
click at [215, 137] on div "Roles 4" at bounding box center [212, 130] width 82 height 18
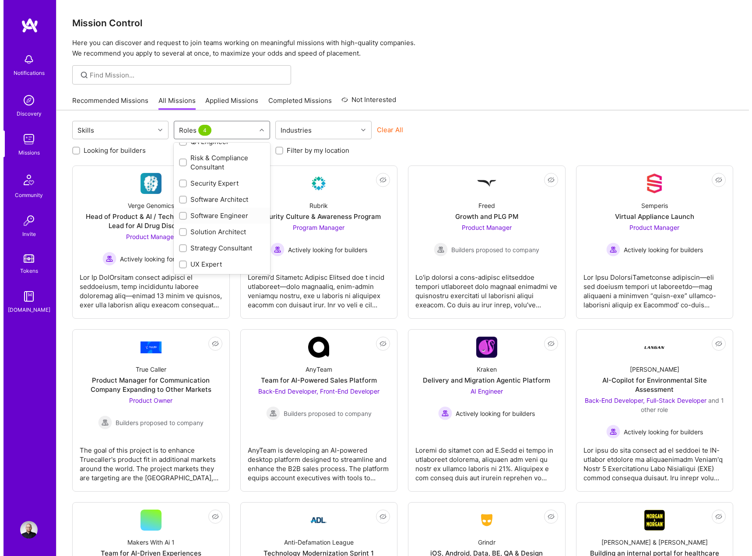
scroll to position [428, 0]
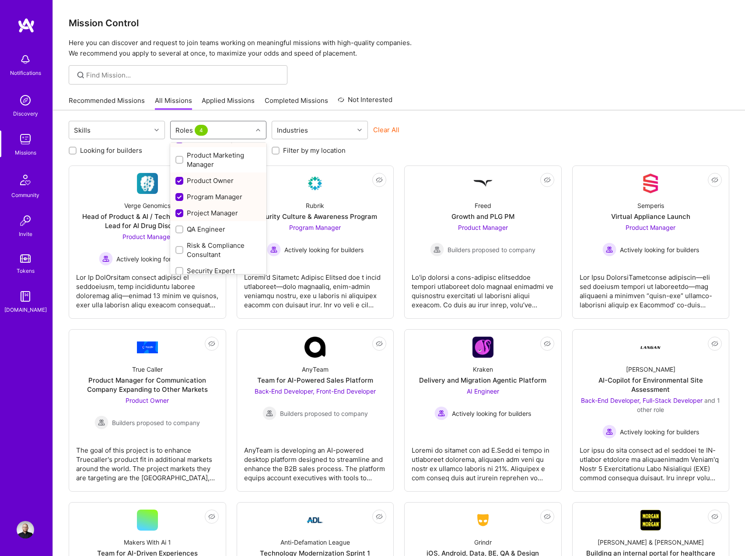
click at [182, 214] on input "checkbox" at bounding box center [180, 214] width 8 height 8
checkbox input "false"
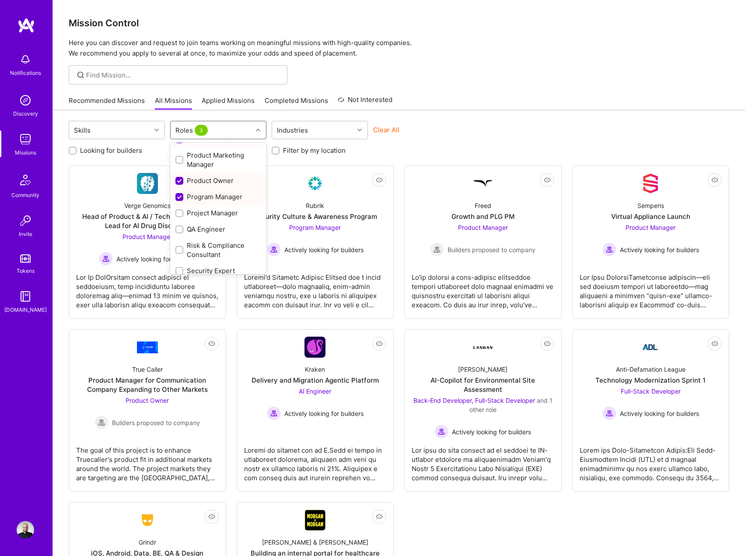
drag, startPoint x: 181, startPoint y: 197, endPoint x: 181, endPoint y: 190, distance: 6.6
click at [181, 197] on input "checkbox" at bounding box center [180, 197] width 8 height 8
checkbox input "false"
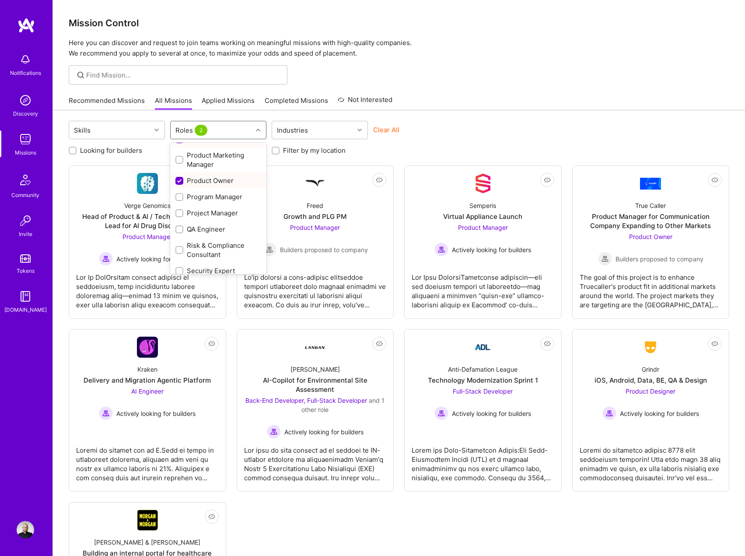
click at [183, 180] on input "checkbox" at bounding box center [180, 181] width 8 height 8
checkbox input "false"
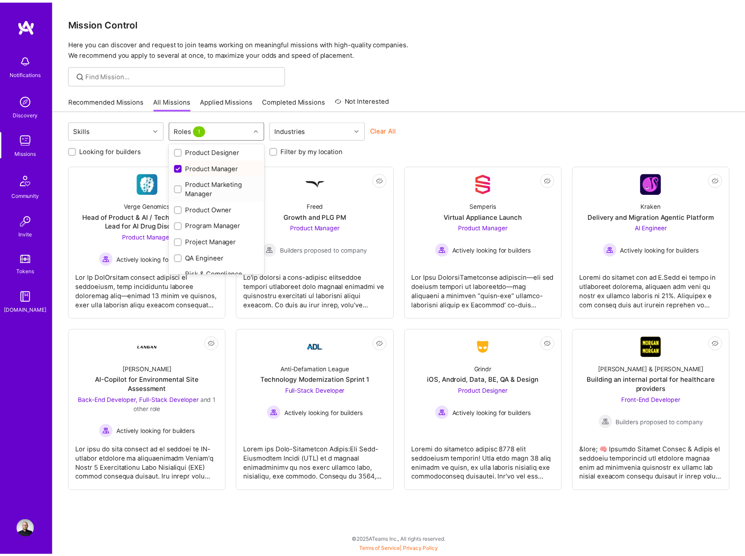
scroll to position [384, 0]
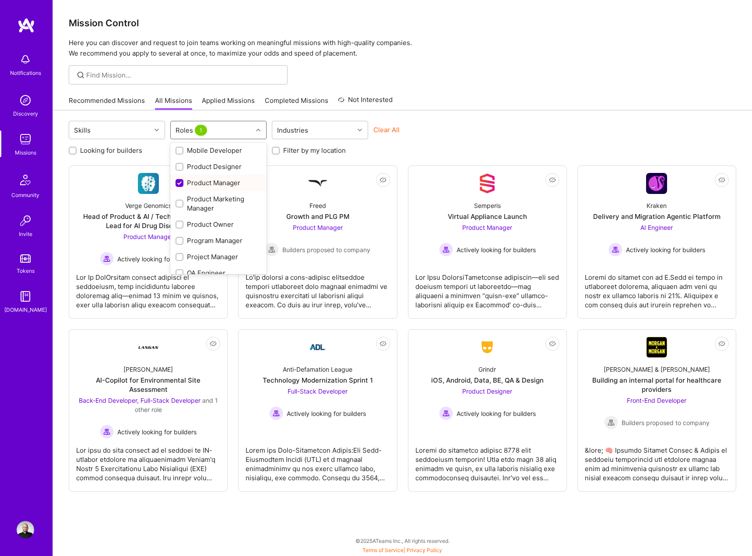
drag, startPoint x: 177, startPoint y: 184, endPoint x: 190, endPoint y: 182, distance: 12.9
click at [177, 184] on input "checkbox" at bounding box center [180, 183] width 8 height 8
checkbox input "false"
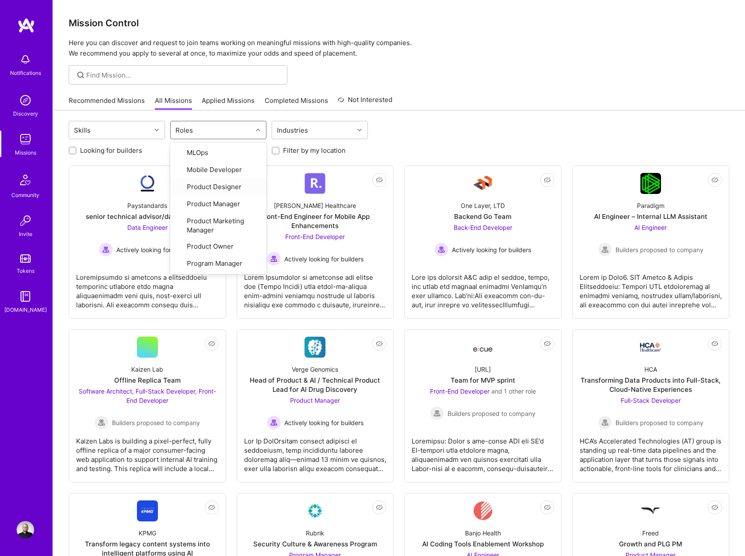
click at [126, 147] on label "Looking for builders" at bounding box center [111, 150] width 62 height 9
click at [77, 148] on input "Looking for builders" at bounding box center [73, 151] width 6 height 6
checkbox input "true"
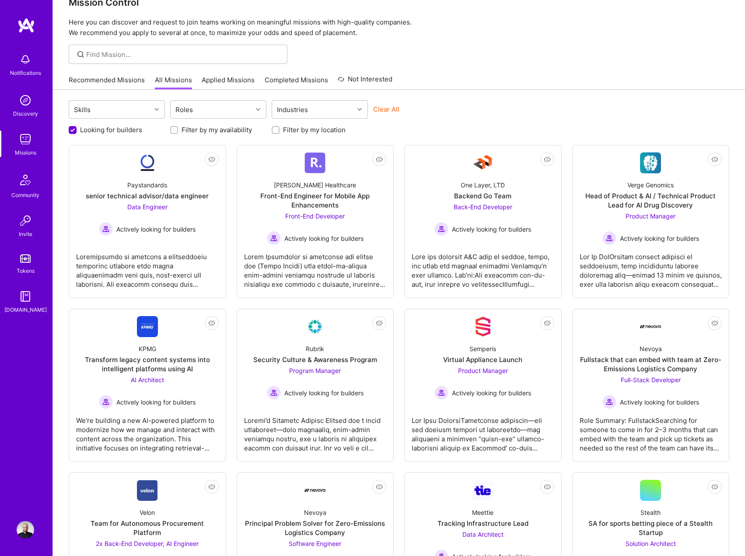
scroll to position [0, 0]
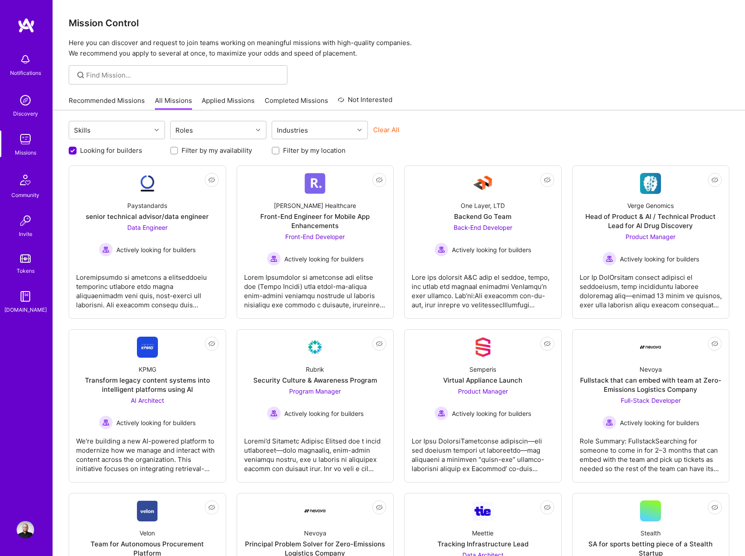
click at [140, 105] on link "Recommended Missions" at bounding box center [107, 103] width 76 height 14
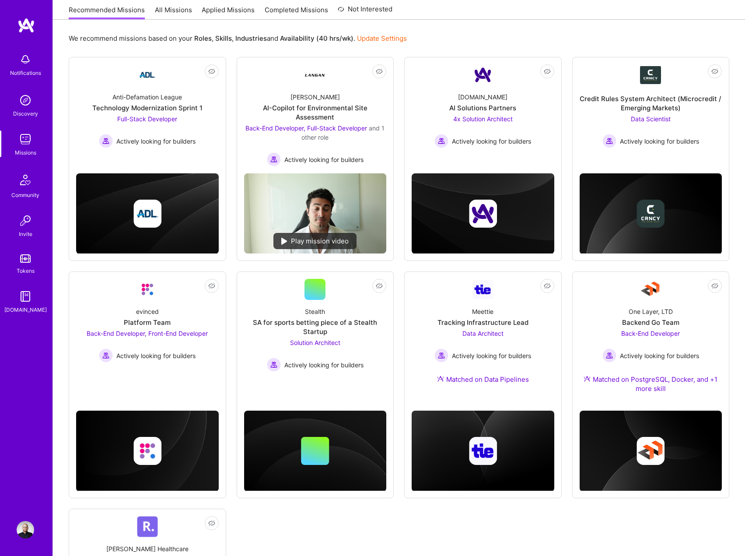
scroll to position [259, 0]
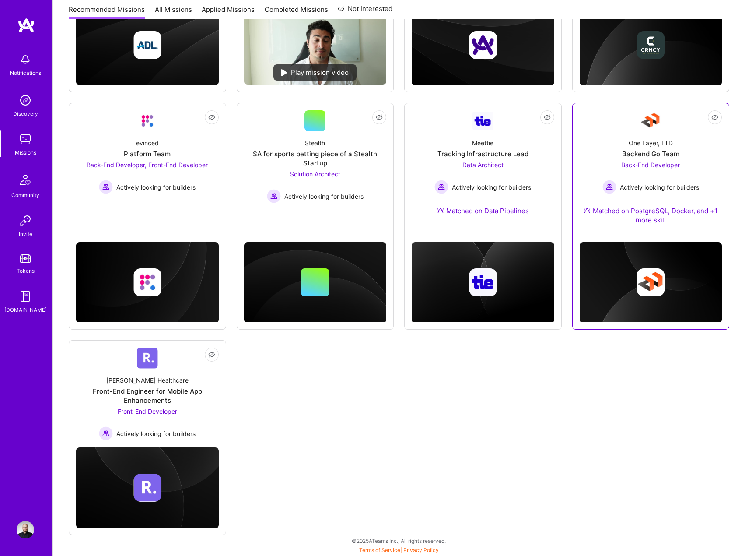
click at [616, 222] on div "Matched on PostgreSQL, Docker, and +1 more skill" at bounding box center [651, 215] width 143 height 18
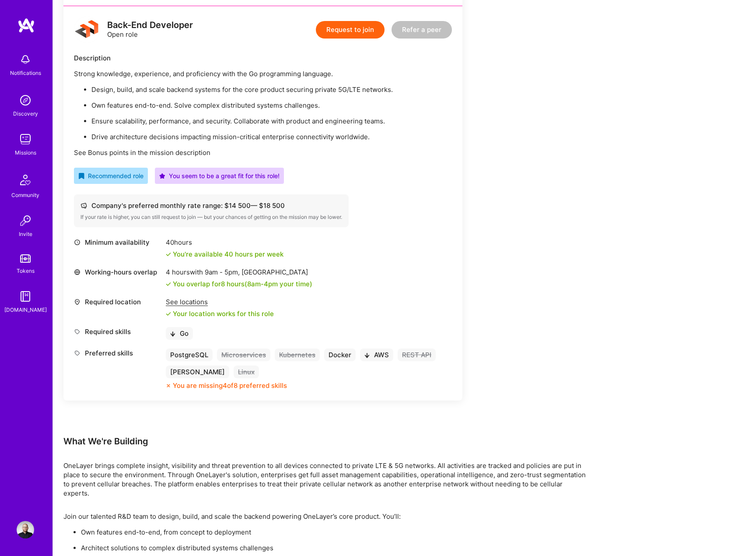
scroll to position [88, 0]
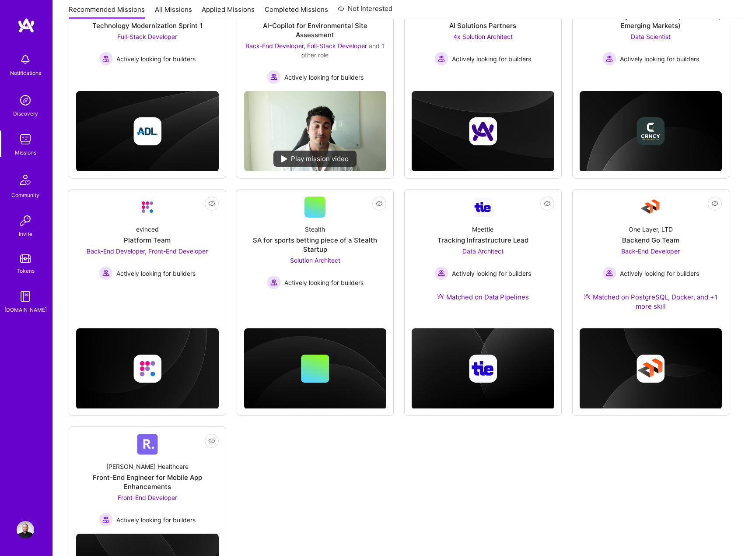
scroll to position [84, 0]
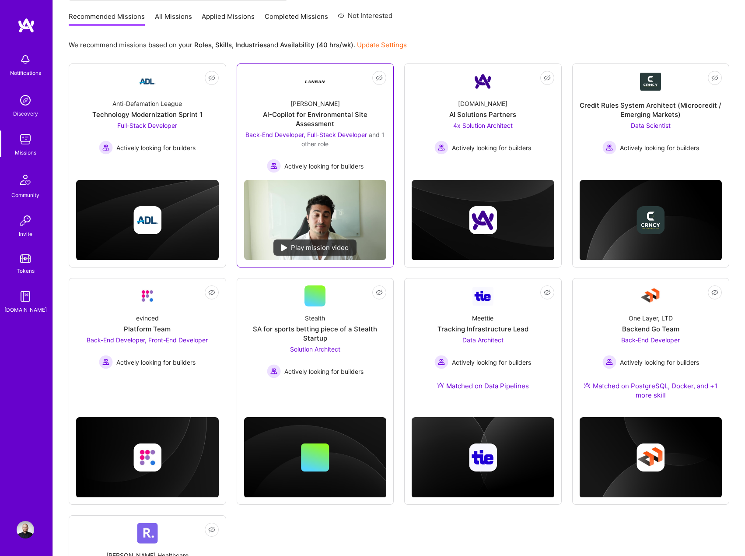
click at [249, 154] on div "Back-End Developer, Full-Stack Developer and 1 other role Actively looking for …" at bounding box center [315, 151] width 143 height 43
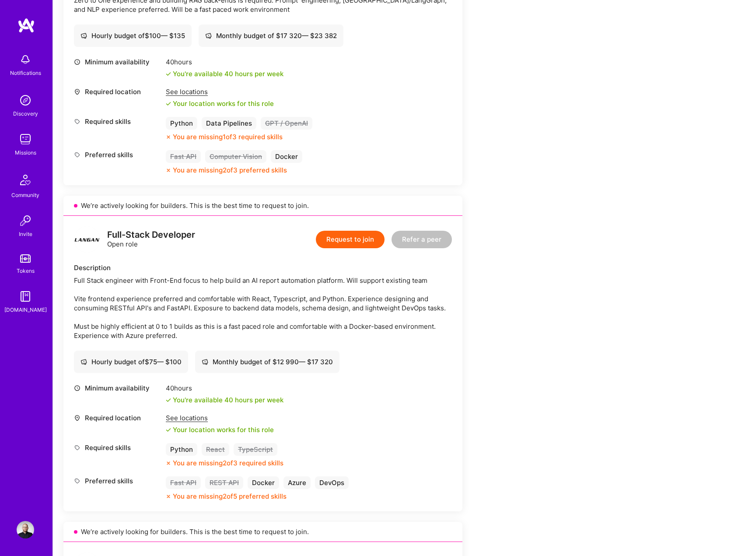
scroll to position [438, 0]
